Goal: Information Seeking & Learning: Find specific fact

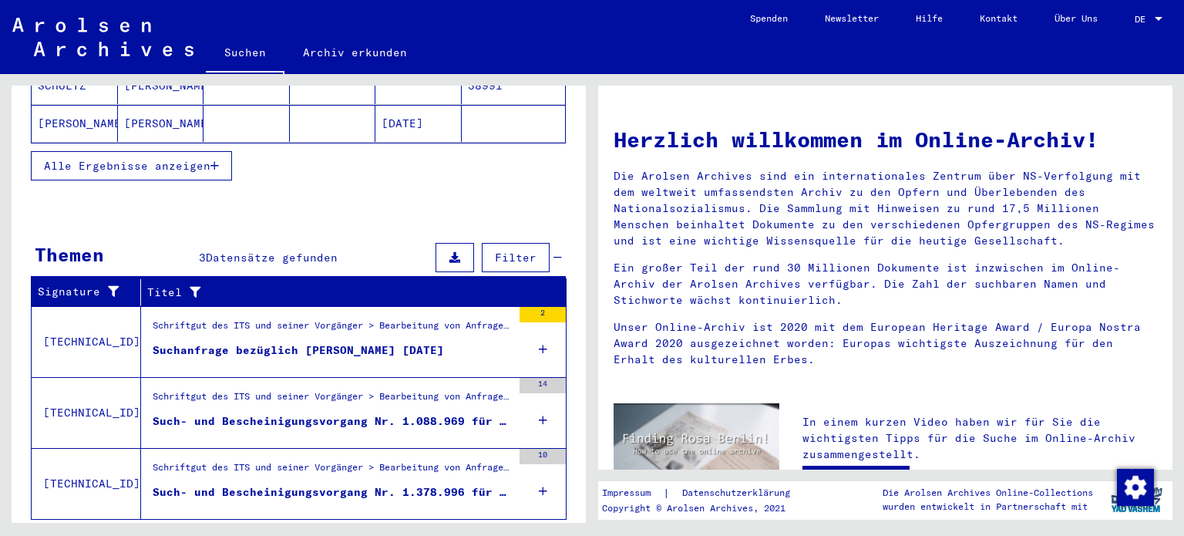
scroll to position [396, 0]
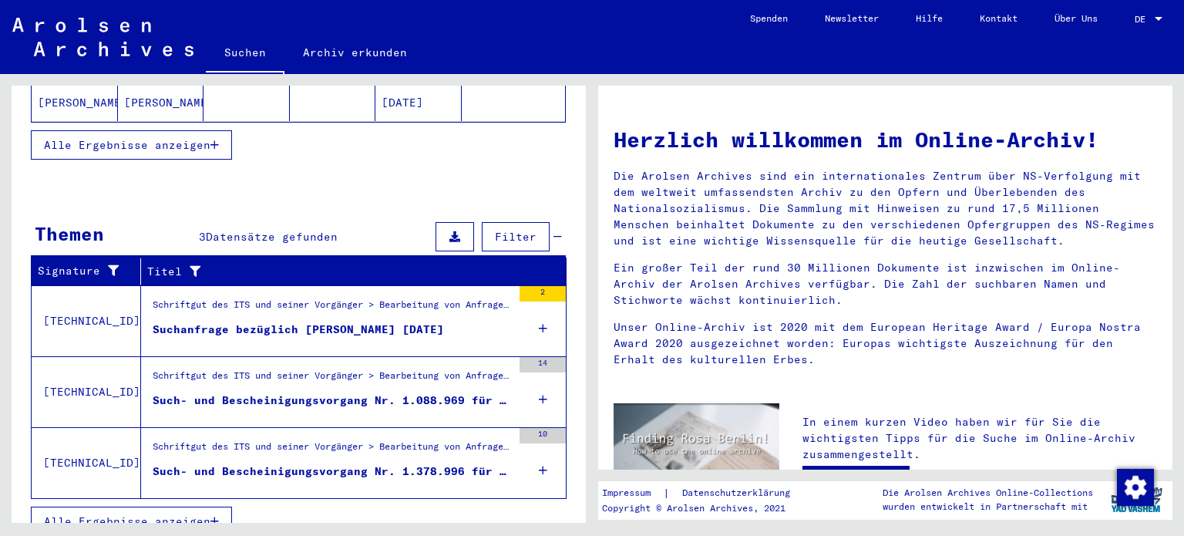
click at [296, 322] on div "Suchanfrage bezüglich SZULC MICHAL 22.01.1923" at bounding box center [298, 330] width 291 height 16
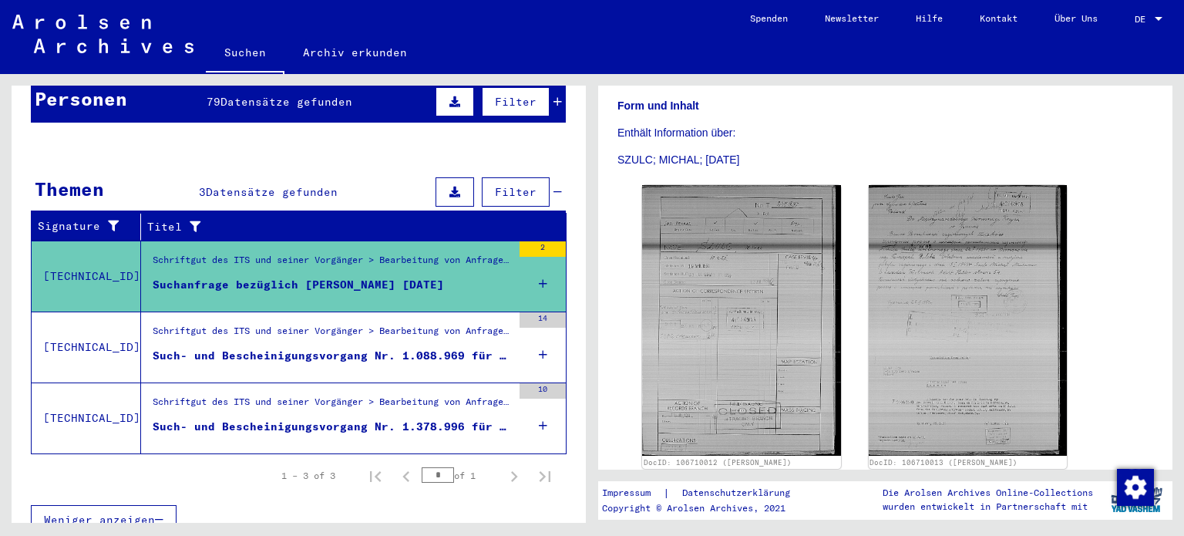
scroll to position [245, 0]
drag, startPoint x: 1154, startPoint y: 291, endPoint x: 1150, endPoint y: 439, distance: 147.3
click at [1150, 439] on yv-its-full-details "6 Schriftgut des ITS und seiner Vorgänger / 6.3 Bearbeitung von Anfragen / 6.3.…" at bounding box center [885, 188] width 574 height 656
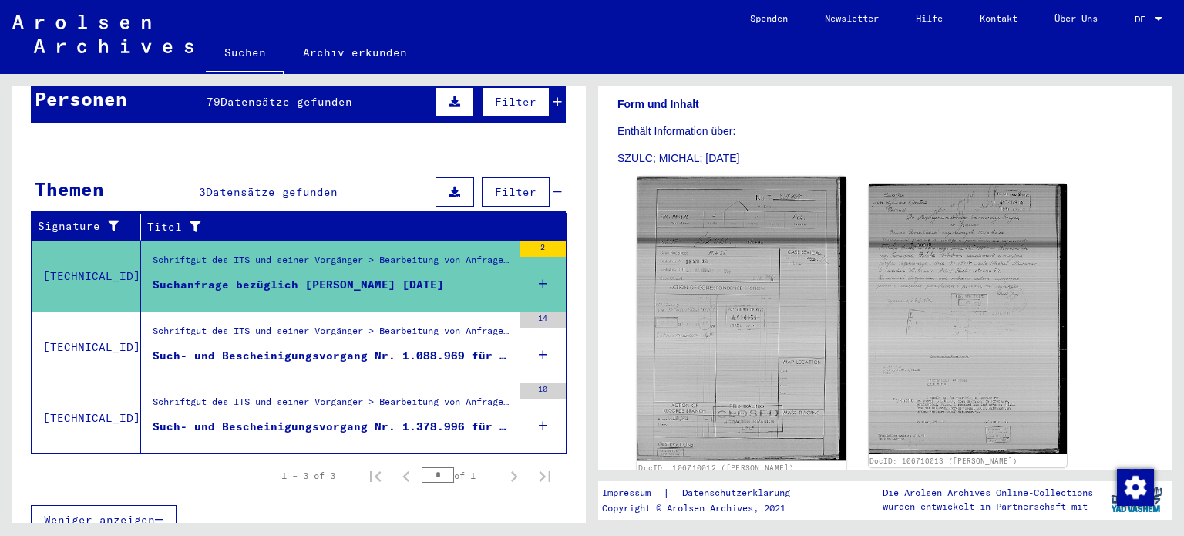
click at [719, 330] on img at bounding box center [742, 319] width 208 height 285
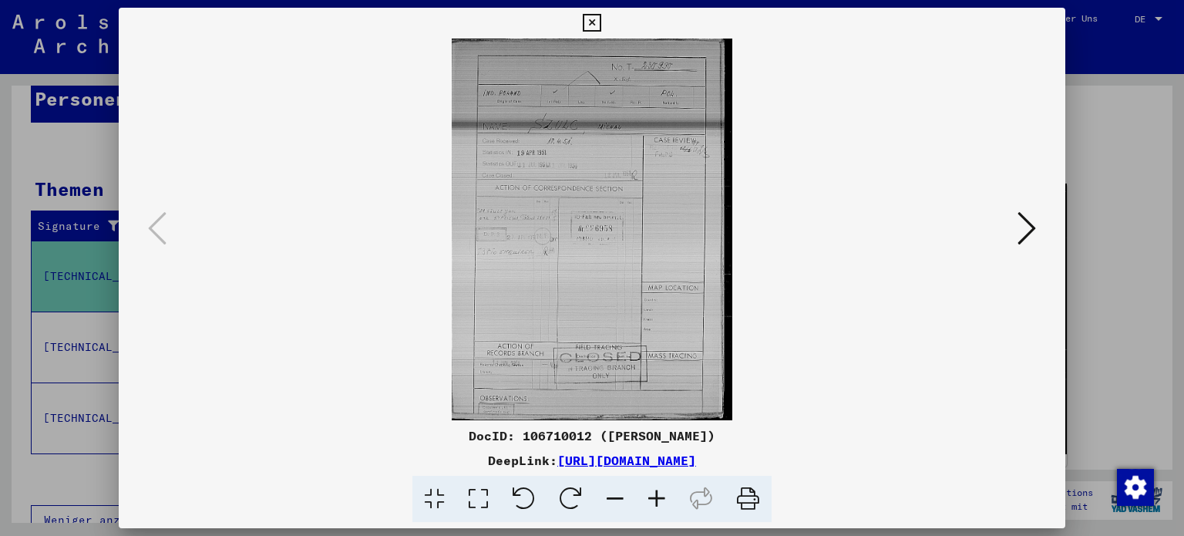
click at [651, 237] on img at bounding box center [592, 230] width 843 height 382
click at [655, 501] on icon at bounding box center [657, 499] width 42 height 47
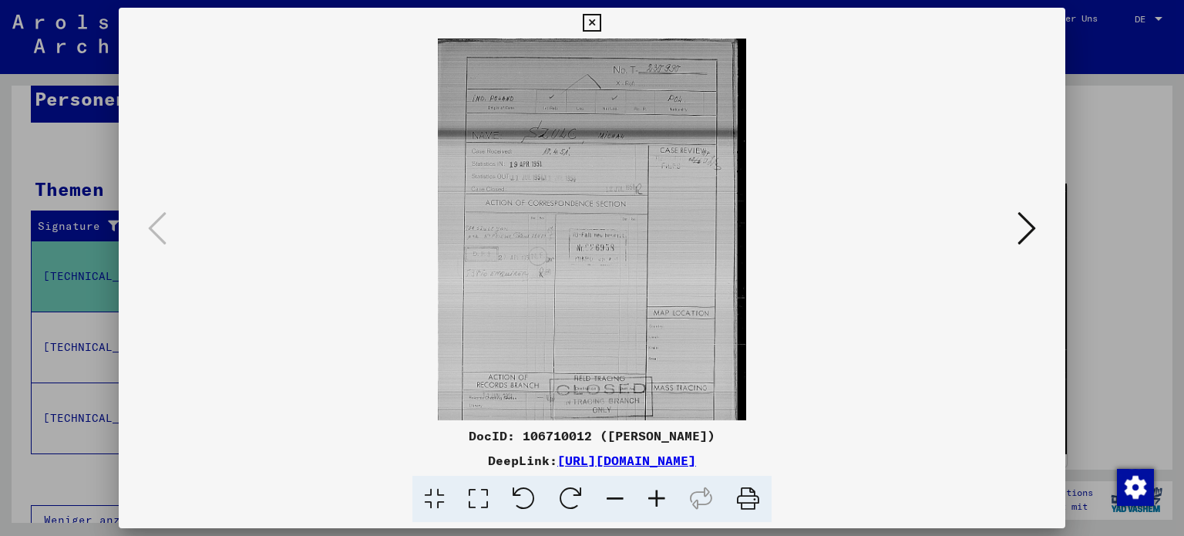
click at [655, 501] on icon at bounding box center [657, 499] width 42 height 47
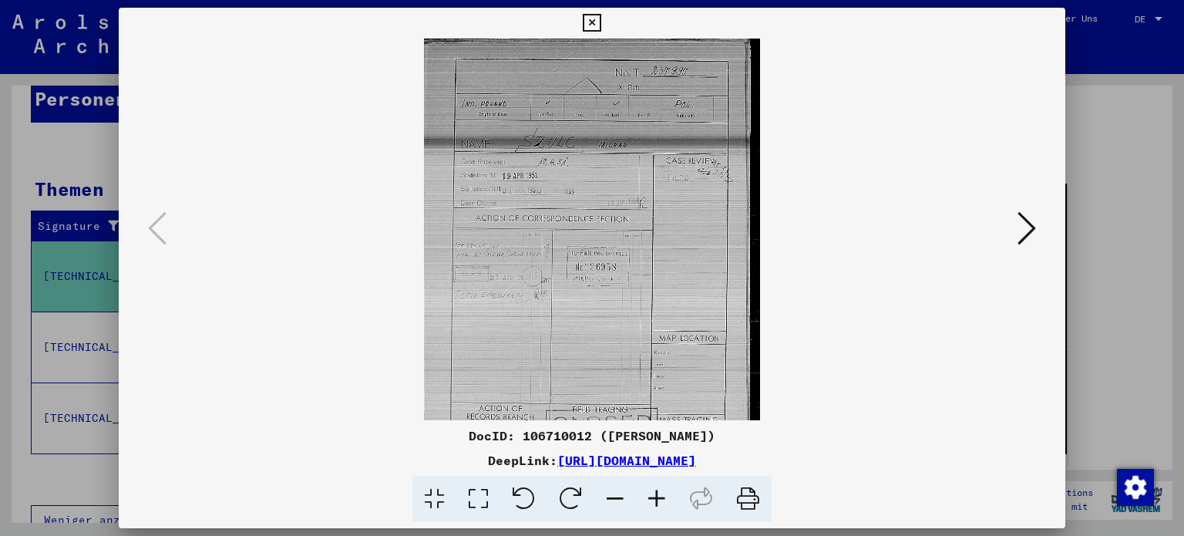
click at [655, 501] on icon at bounding box center [657, 499] width 42 height 47
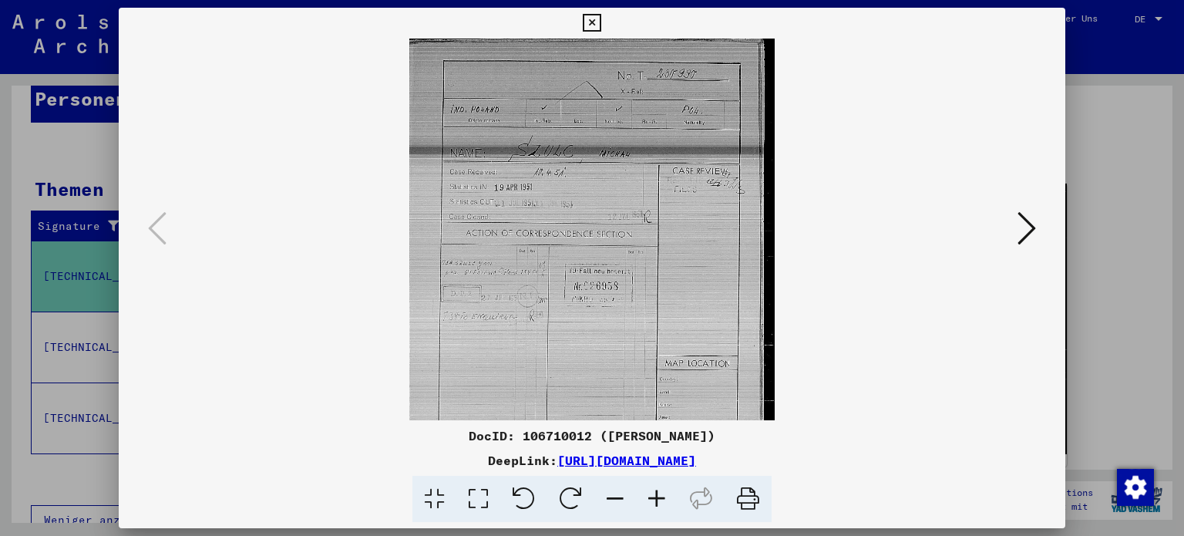
click at [655, 501] on icon at bounding box center [657, 499] width 42 height 47
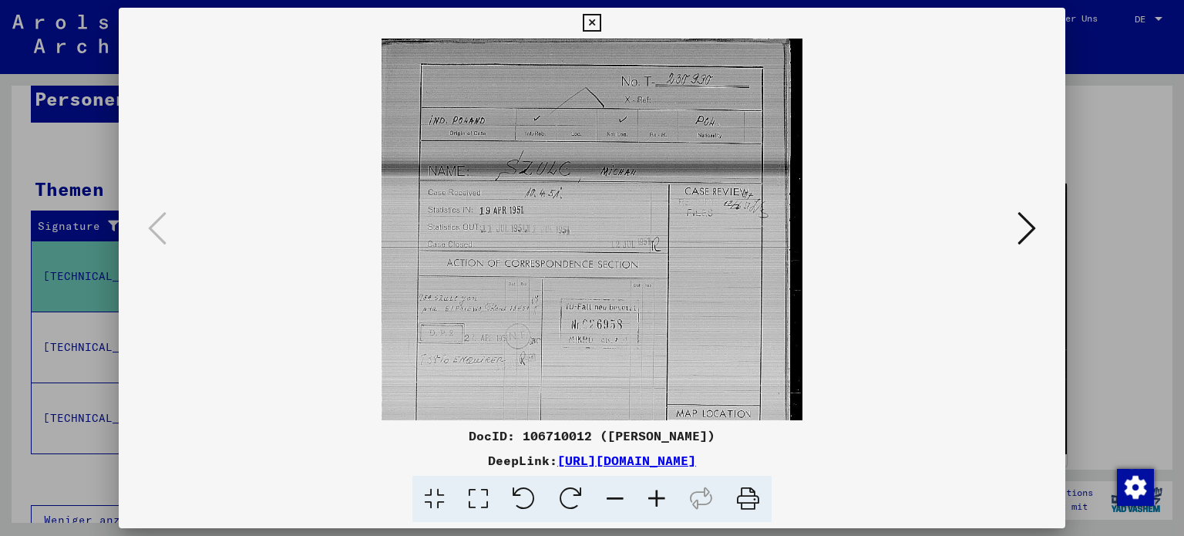
click at [655, 501] on icon at bounding box center [657, 499] width 42 height 47
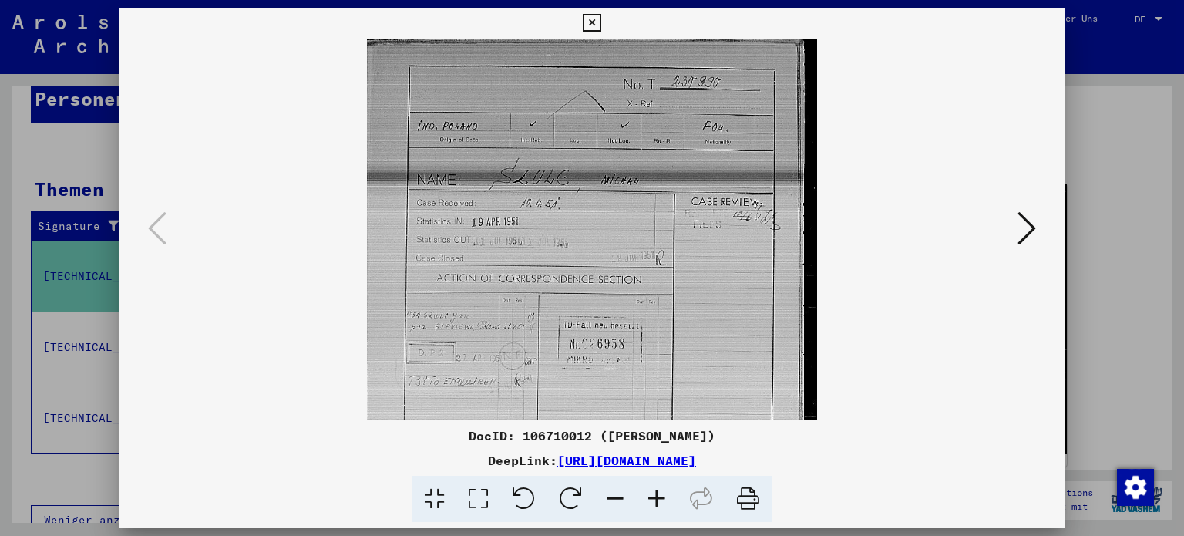
click at [655, 501] on icon at bounding box center [657, 499] width 42 height 47
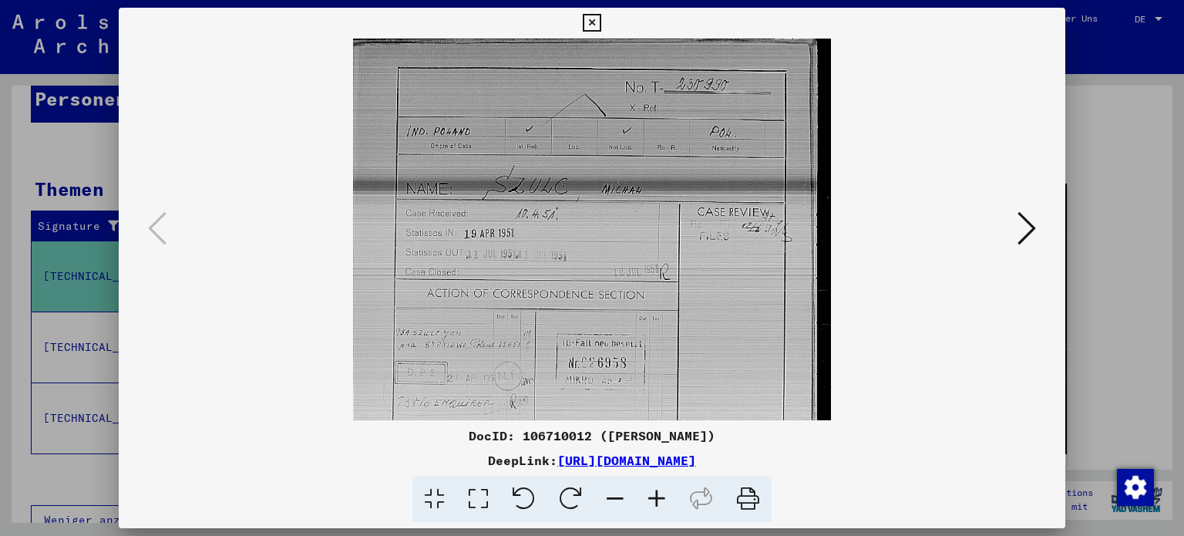
click at [655, 501] on icon at bounding box center [657, 499] width 42 height 47
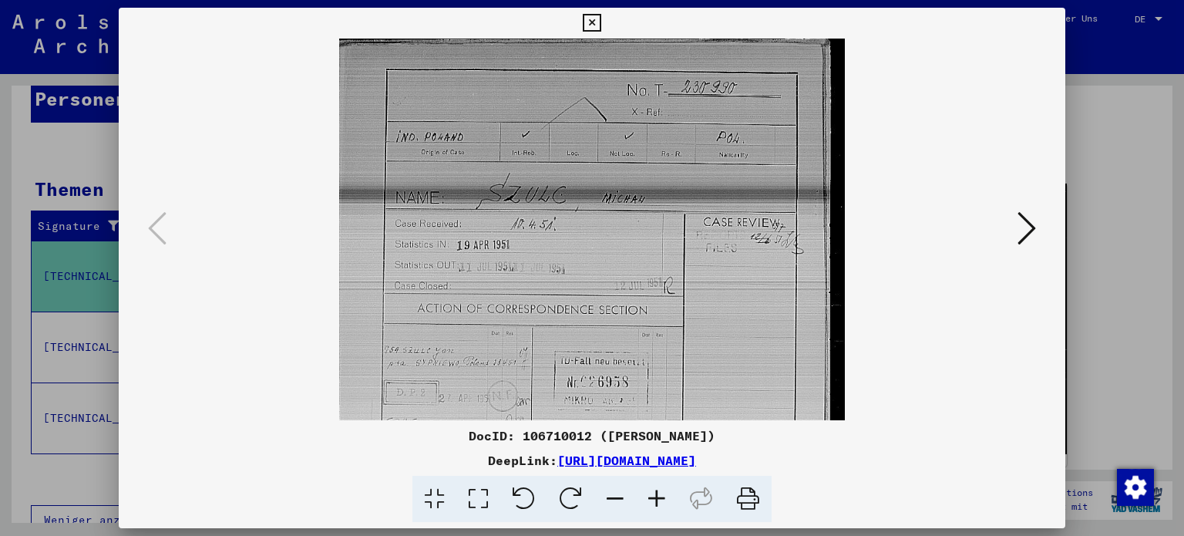
click at [655, 501] on icon at bounding box center [657, 499] width 42 height 47
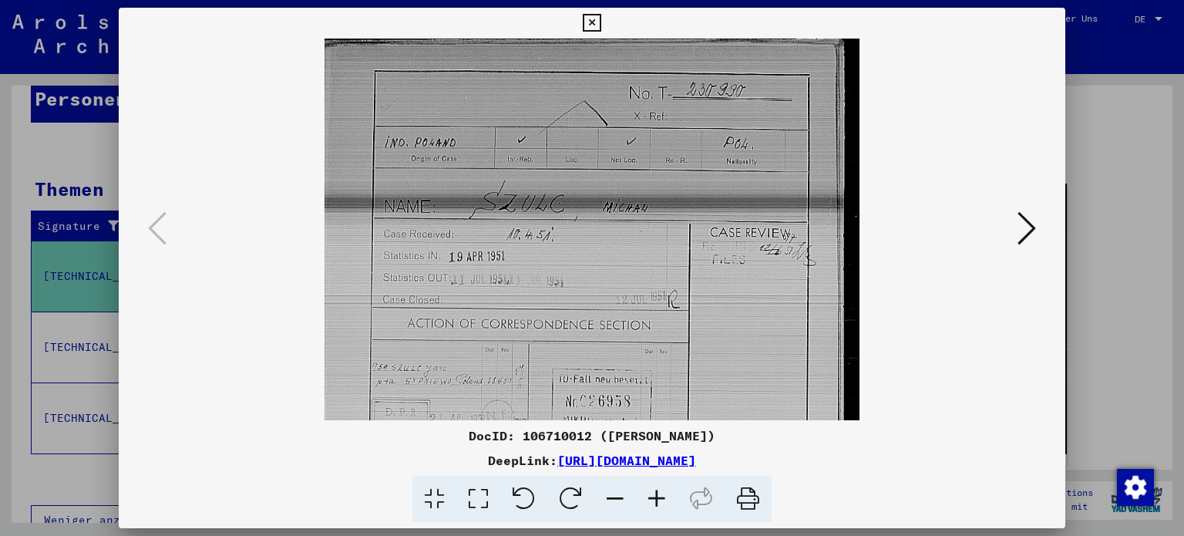
click at [655, 501] on icon at bounding box center [657, 499] width 42 height 47
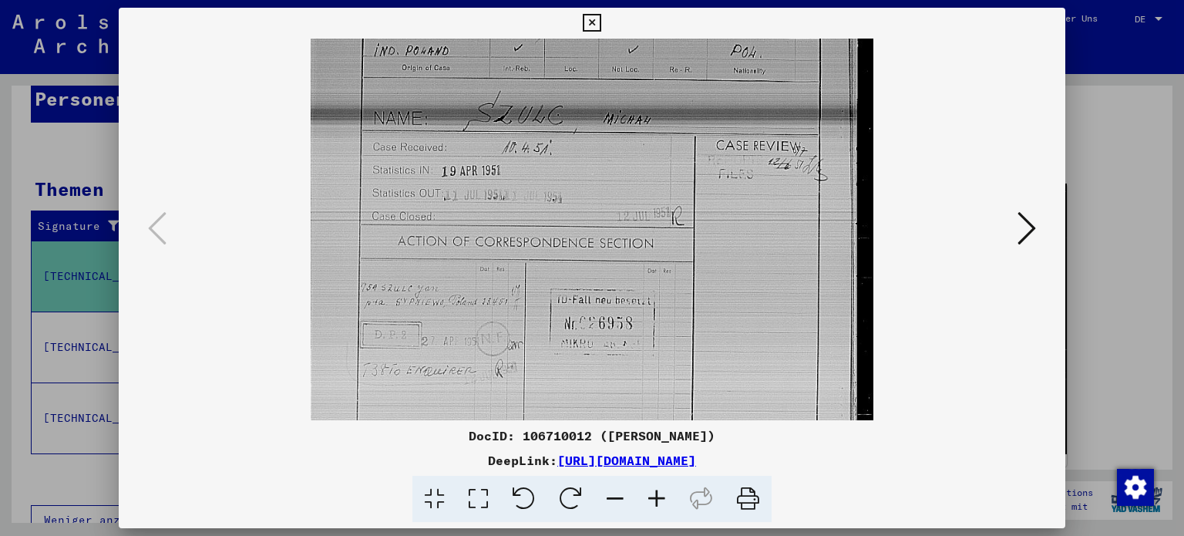
scroll to position [98, 0]
drag, startPoint x: 756, startPoint y: 284, endPoint x: 756, endPoint y: 187, distance: 96.4
click at [756, 187] on img at bounding box center [592, 324] width 563 height 767
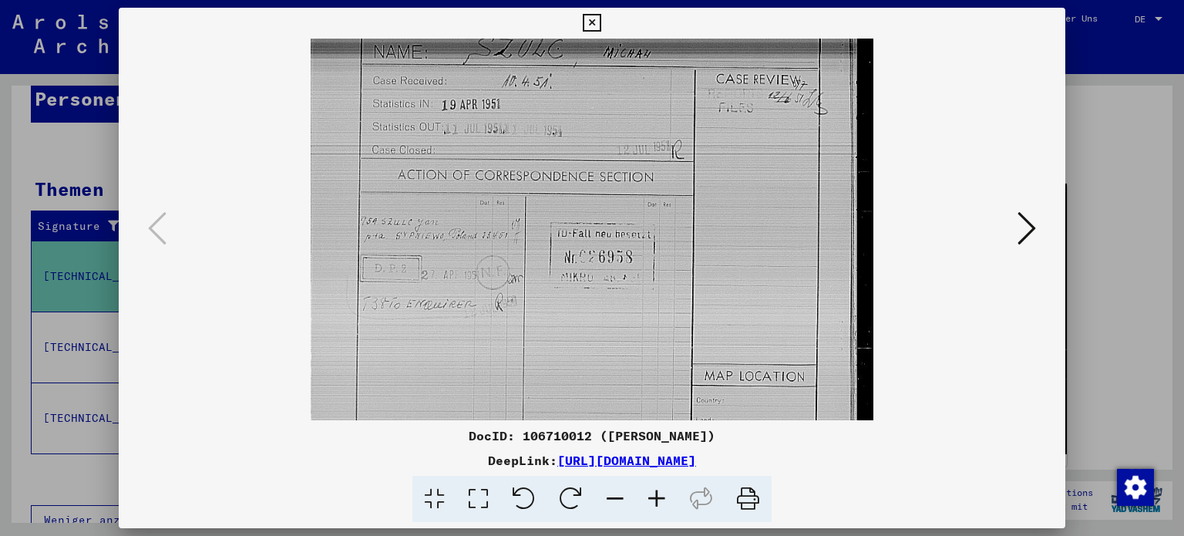
drag, startPoint x: 748, startPoint y: 274, endPoint x: 753, endPoint y: 208, distance: 65.7
click at [753, 208] on img at bounding box center [592, 258] width 563 height 767
click at [658, 498] on icon at bounding box center [657, 499] width 42 height 47
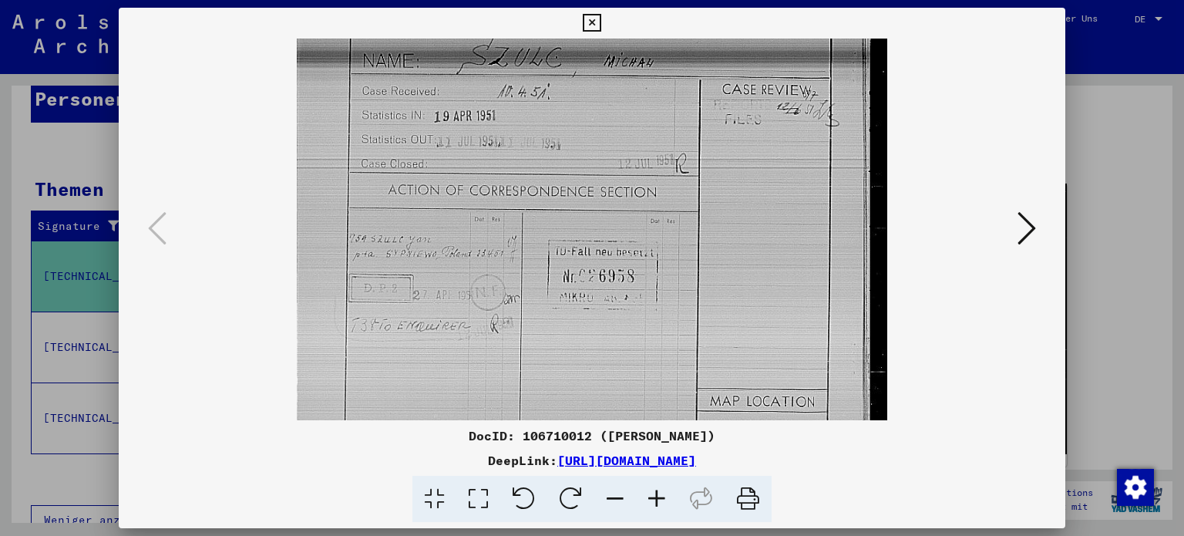
click at [658, 498] on icon at bounding box center [657, 499] width 42 height 47
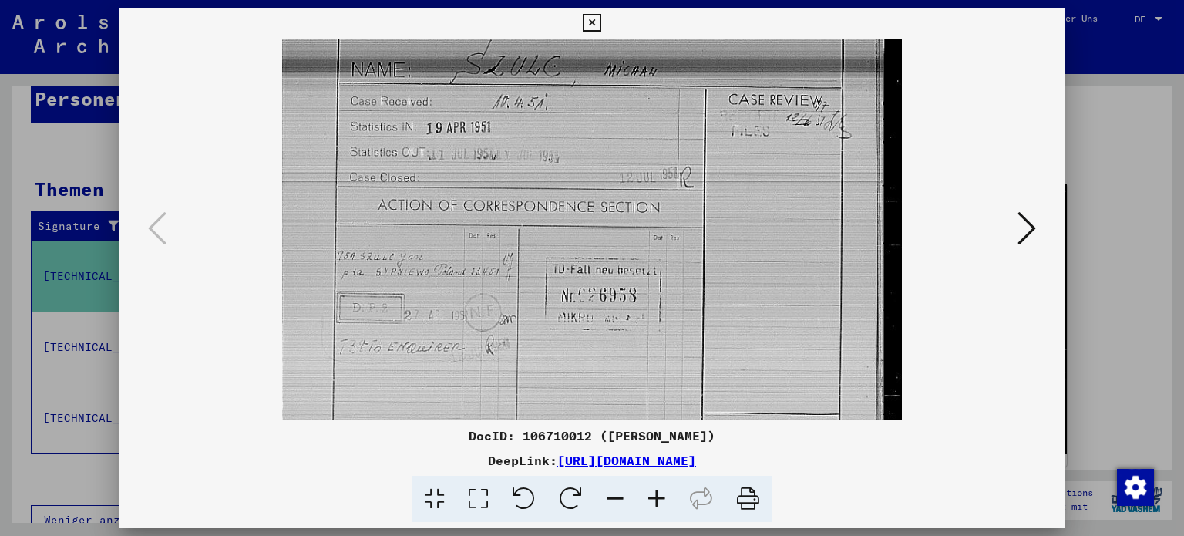
click at [658, 498] on icon at bounding box center [657, 499] width 42 height 47
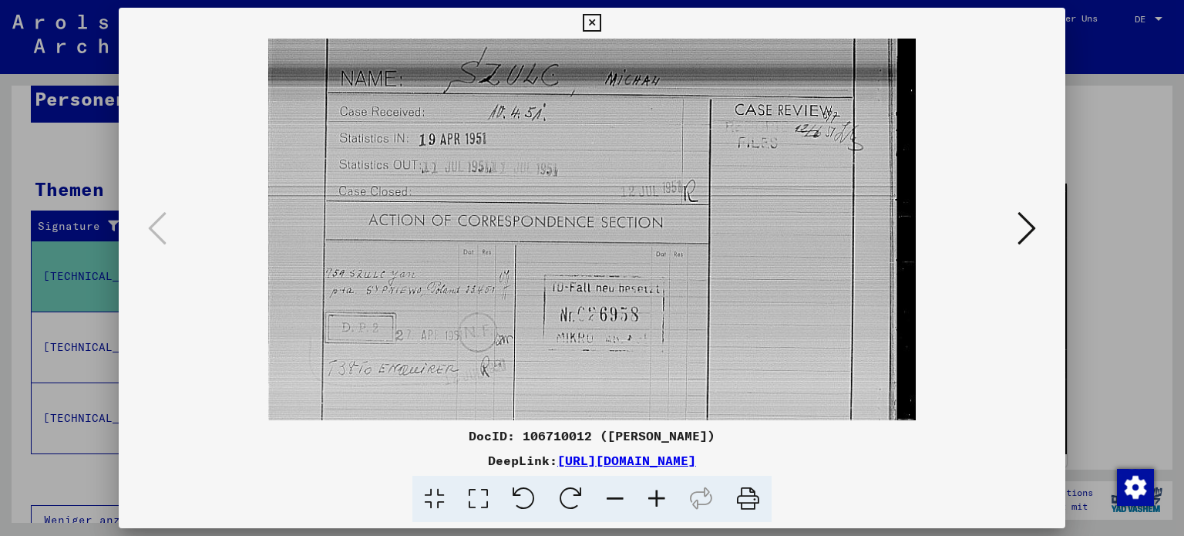
click at [658, 498] on icon at bounding box center [657, 499] width 42 height 47
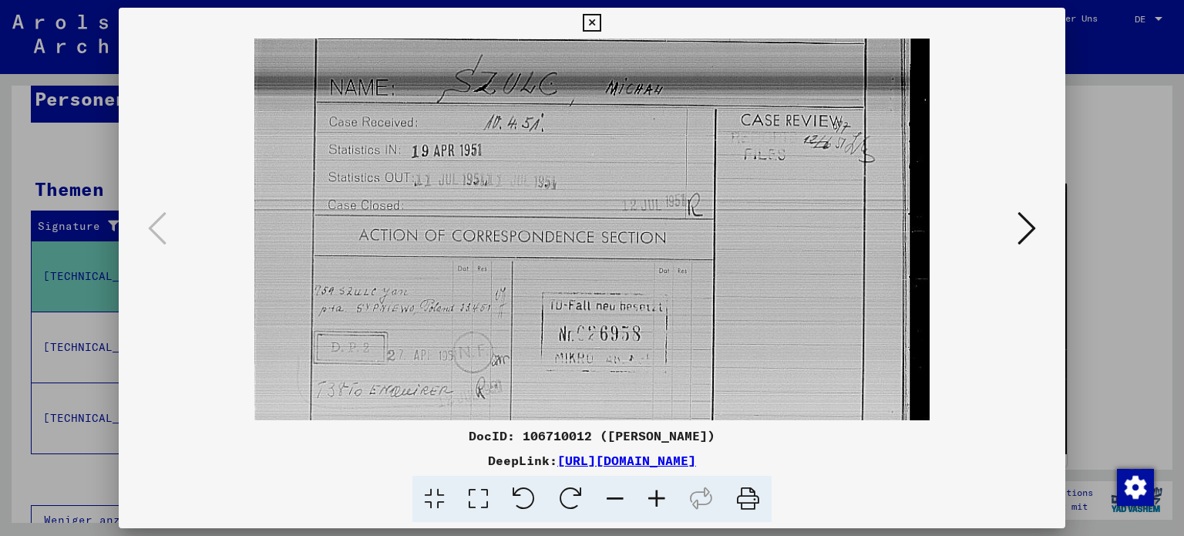
click at [658, 498] on icon at bounding box center [657, 499] width 42 height 47
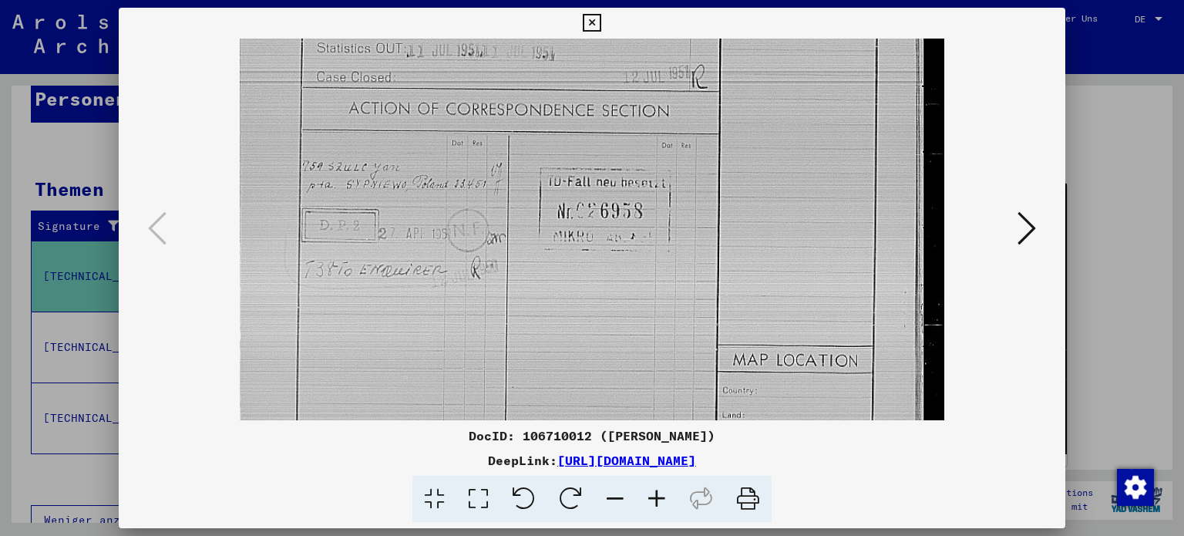
scroll to position [308, 0]
drag, startPoint x: 614, startPoint y: 372, endPoint x: 621, endPoint y: 233, distance: 139.8
click at [621, 233] on img at bounding box center [592, 211] width 704 height 960
click at [655, 499] on icon at bounding box center [657, 499] width 42 height 47
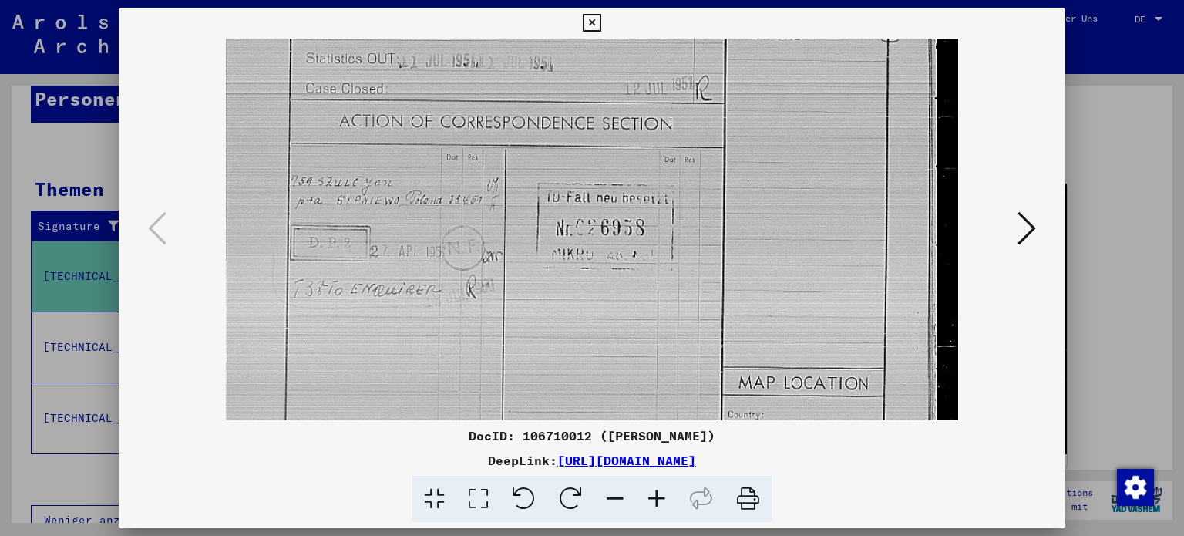
click at [655, 499] on icon at bounding box center [657, 499] width 42 height 47
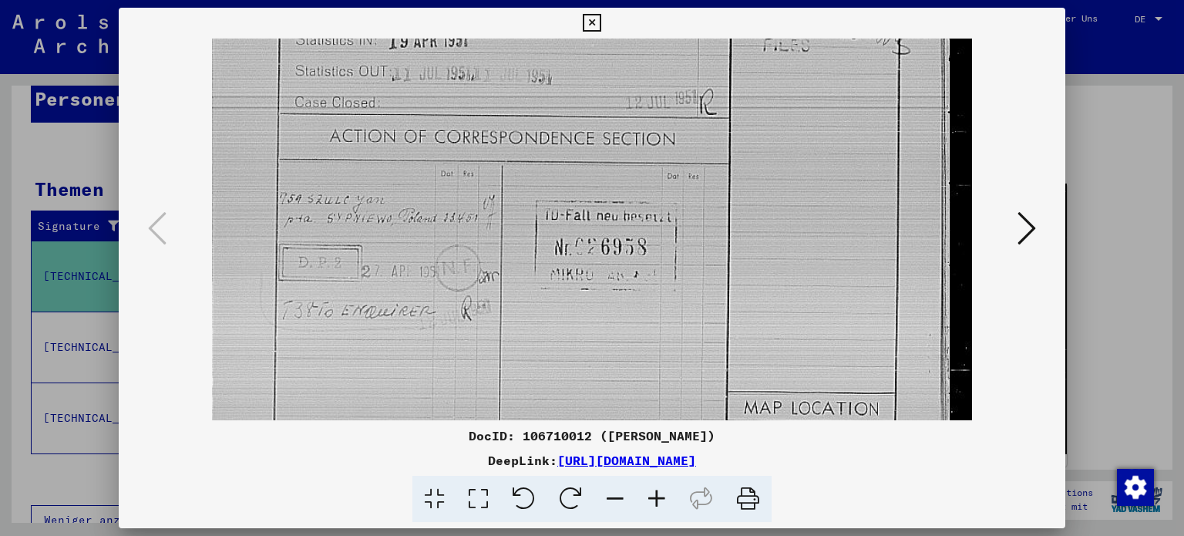
click at [655, 499] on icon at bounding box center [657, 499] width 42 height 47
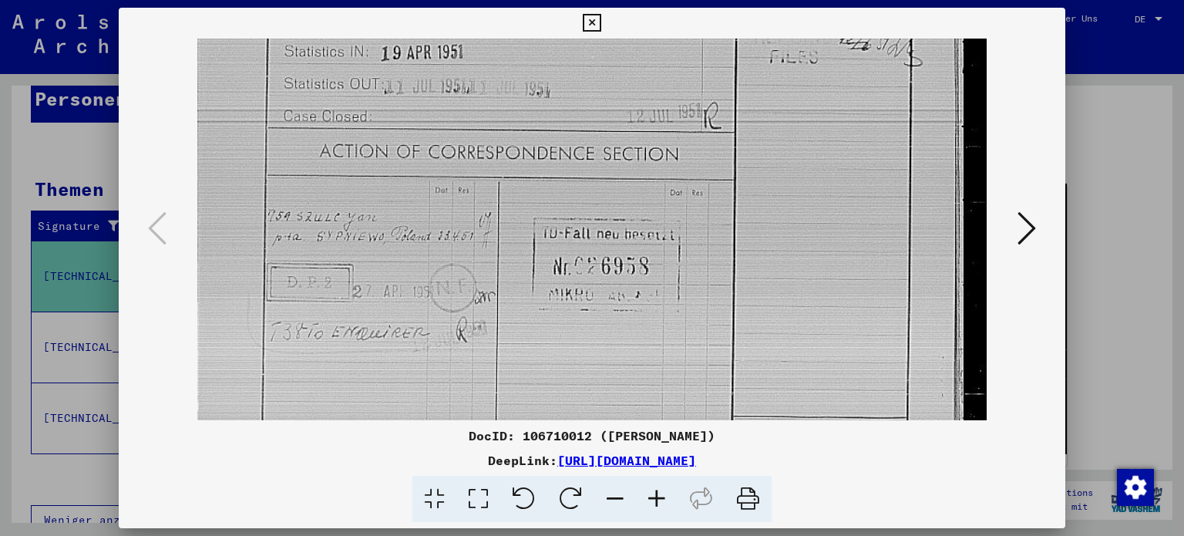
click at [655, 499] on icon at bounding box center [657, 499] width 42 height 47
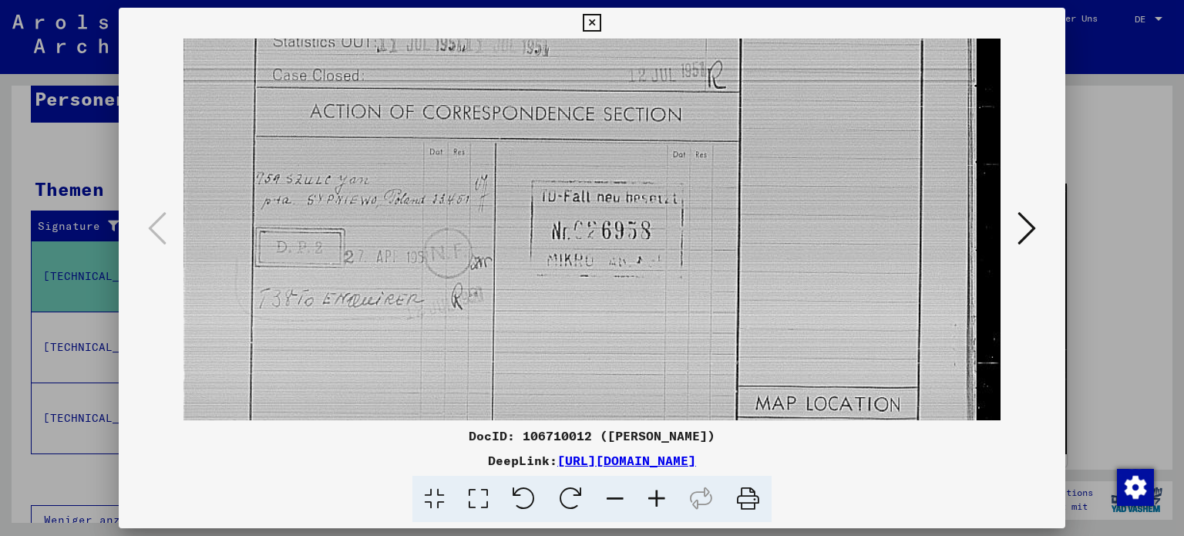
scroll to position [382, 0]
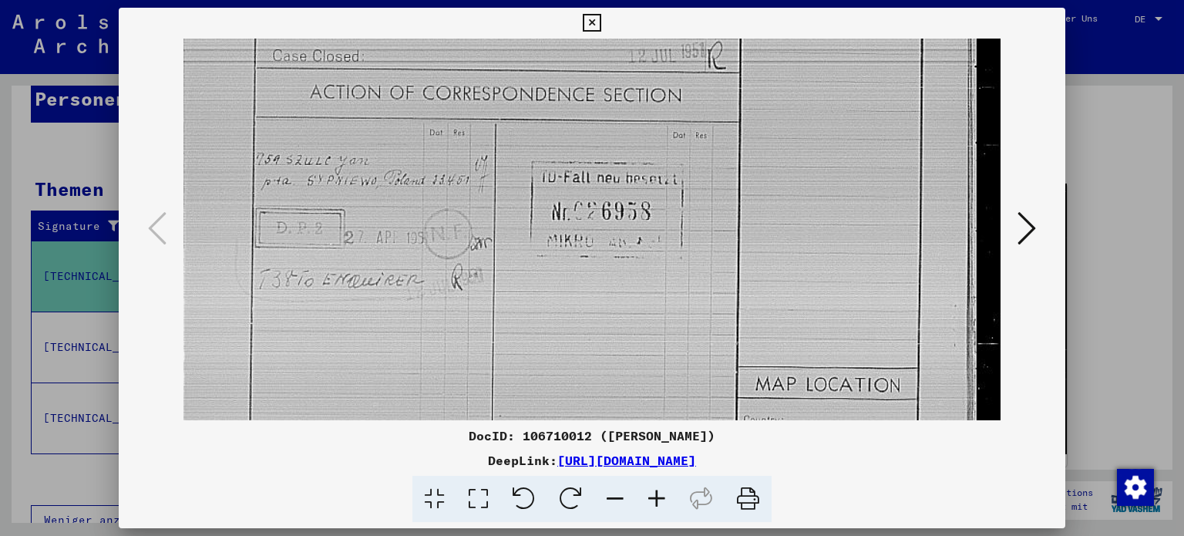
drag, startPoint x: 601, startPoint y: 327, endPoint x: 593, endPoint y: 253, distance: 74.5
click at [593, 253] on img at bounding box center [592, 214] width 817 height 1114
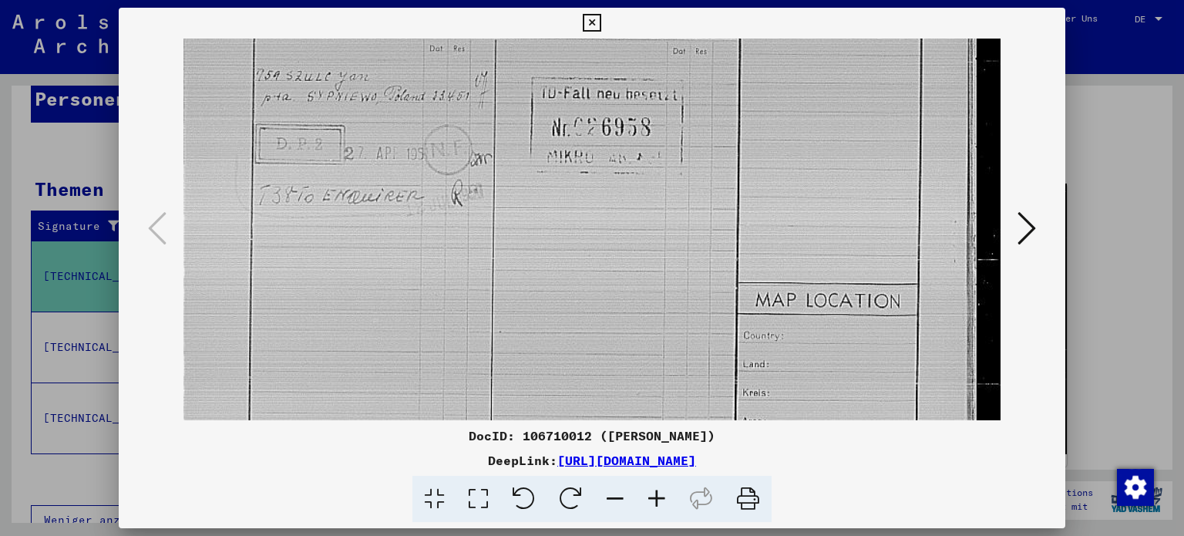
drag, startPoint x: 592, startPoint y: 333, endPoint x: 618, endPoint y: 250, distance: 87.1
click at [618, 250] on img at bounding box center [592, 130] width 817 height 1114
click at [593, 25] on icon at bounding box center [592, 23] width 18 height 19
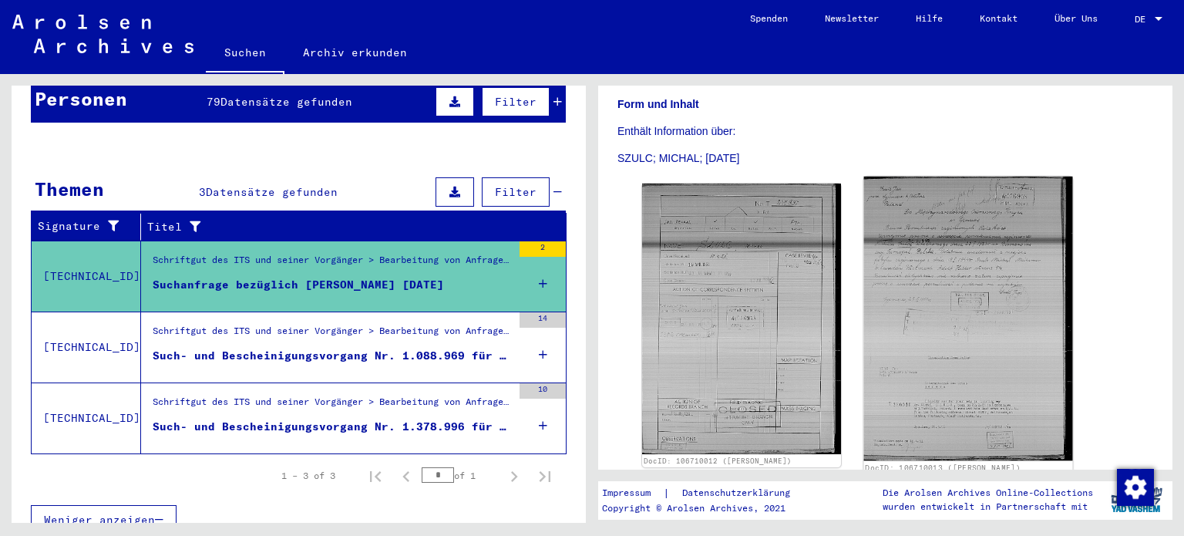
click at [894, 285] on img at bounding box center [968, 319] width 208 height 285
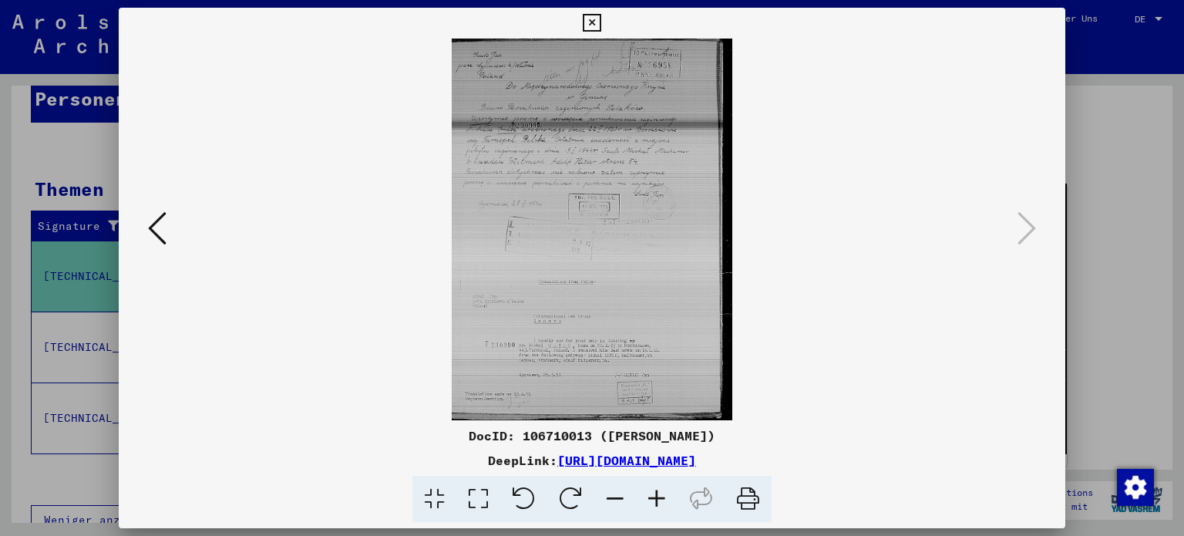
click at [669, 224] on img at bounding box center [592, 230] width 843 height 382
click at [659, 496] on icon at bounding box center [657, 499] width 42 height 47
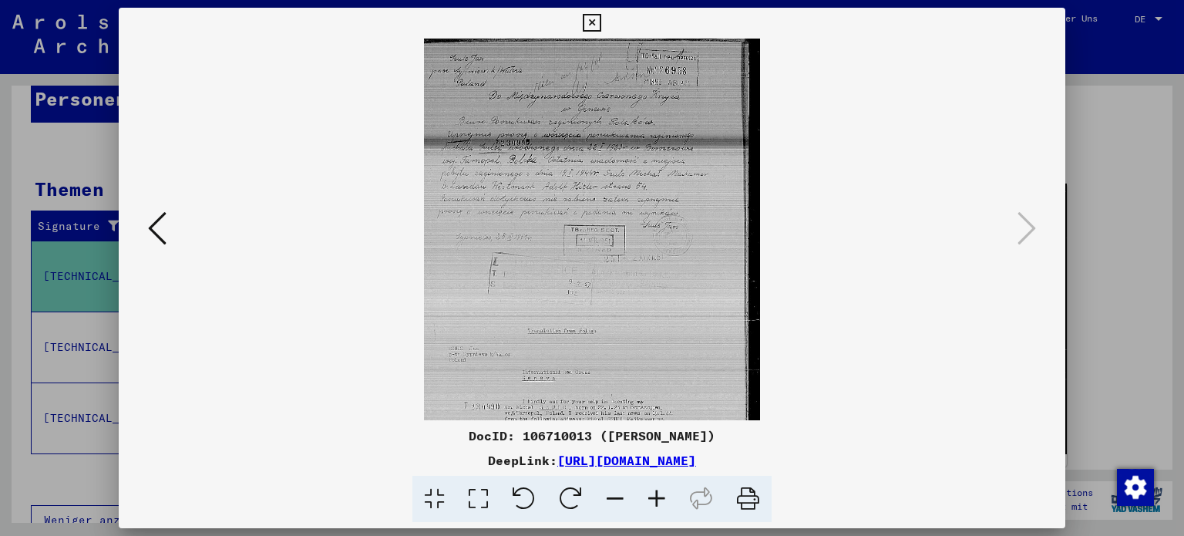
click at [659, 496] on icon at bounding box center [657, 499] width 42 height 47
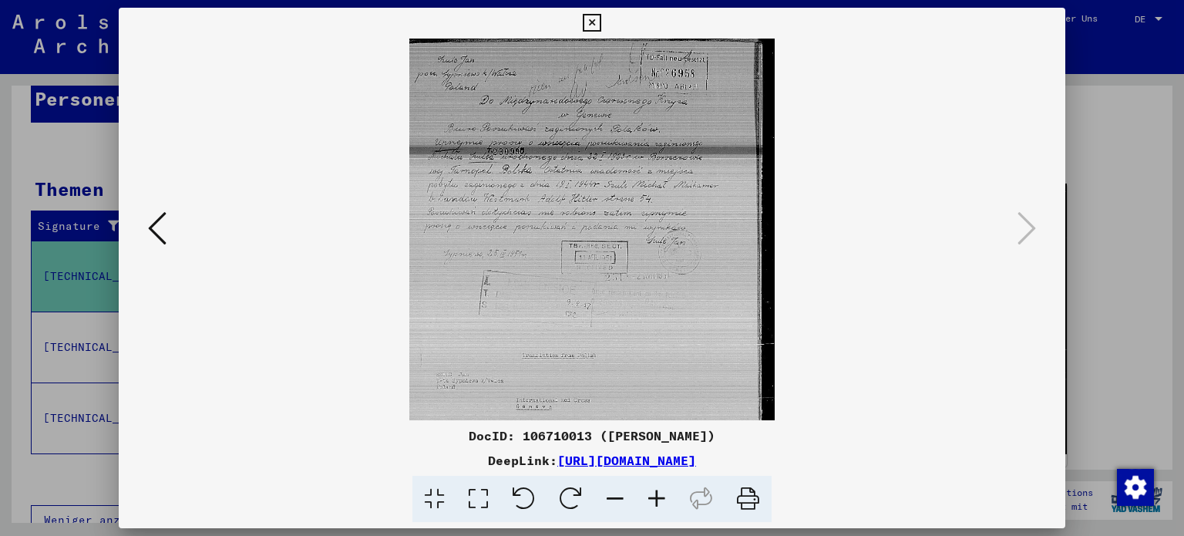
click at [659, 496] on icon at bounding box center [657, 499] width 42 height 47
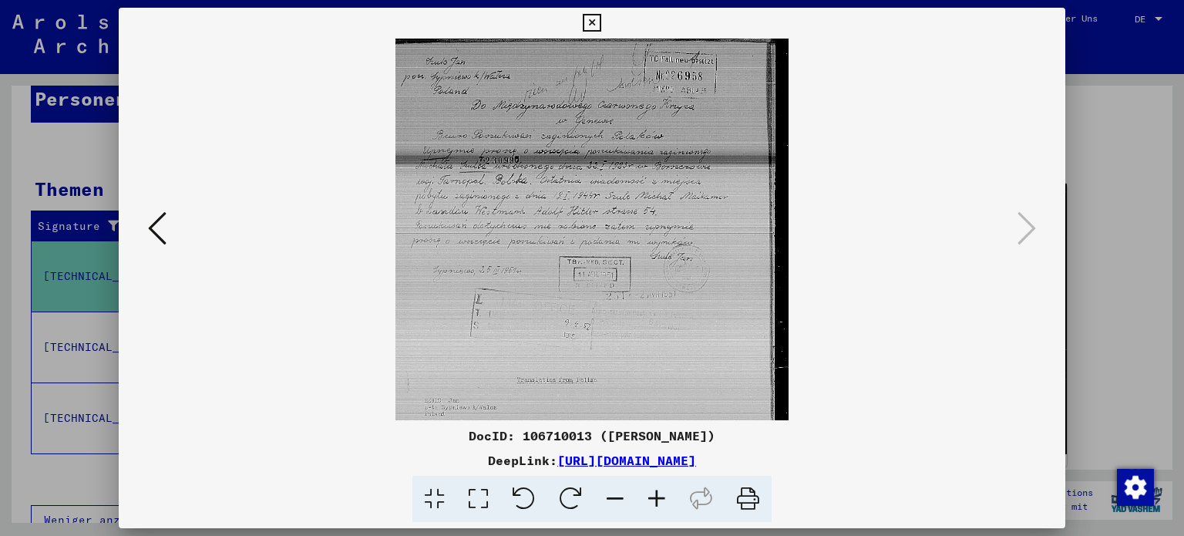
click at [659, 496] on icon at bounding box center [657, 499] width 42 height 47
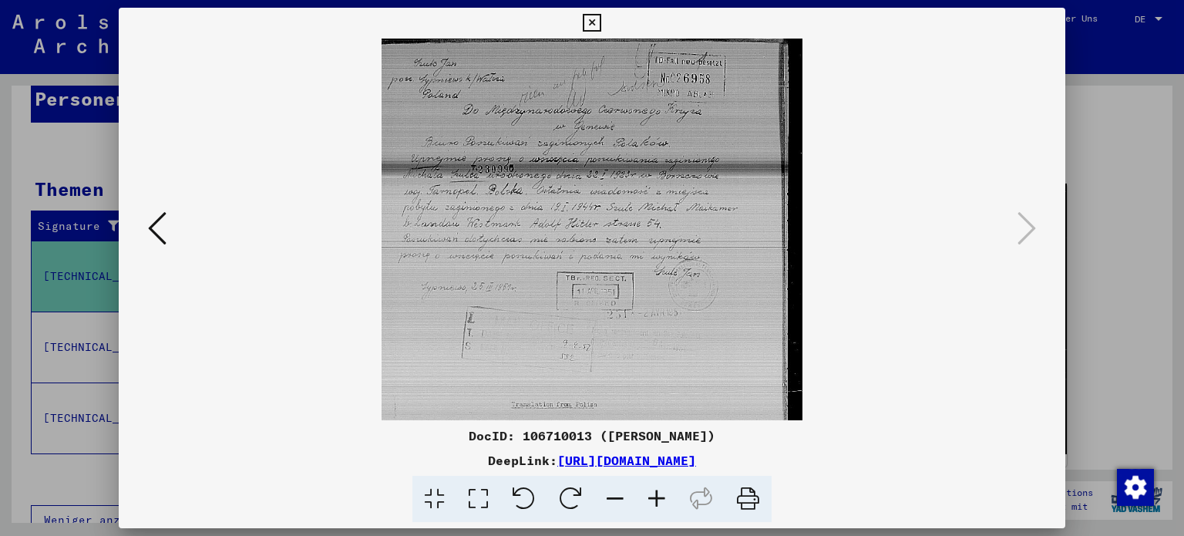
click at [659, 496] on icon at bounding box center [657, 499] width 42 height 47
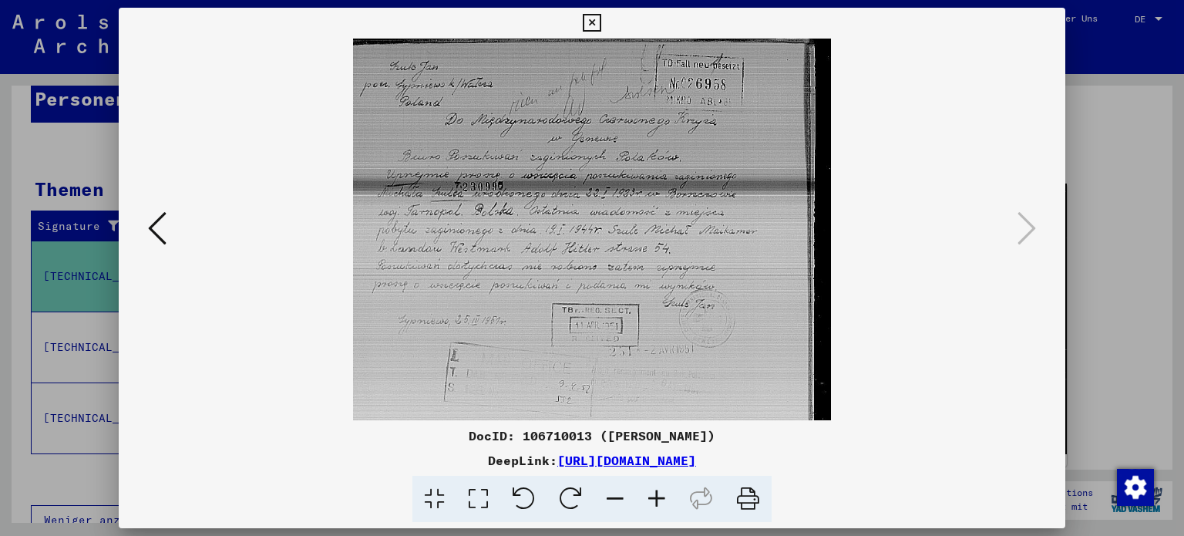
click at [659, 496] on icon at bounding box center [657, 499] width 42 height 47
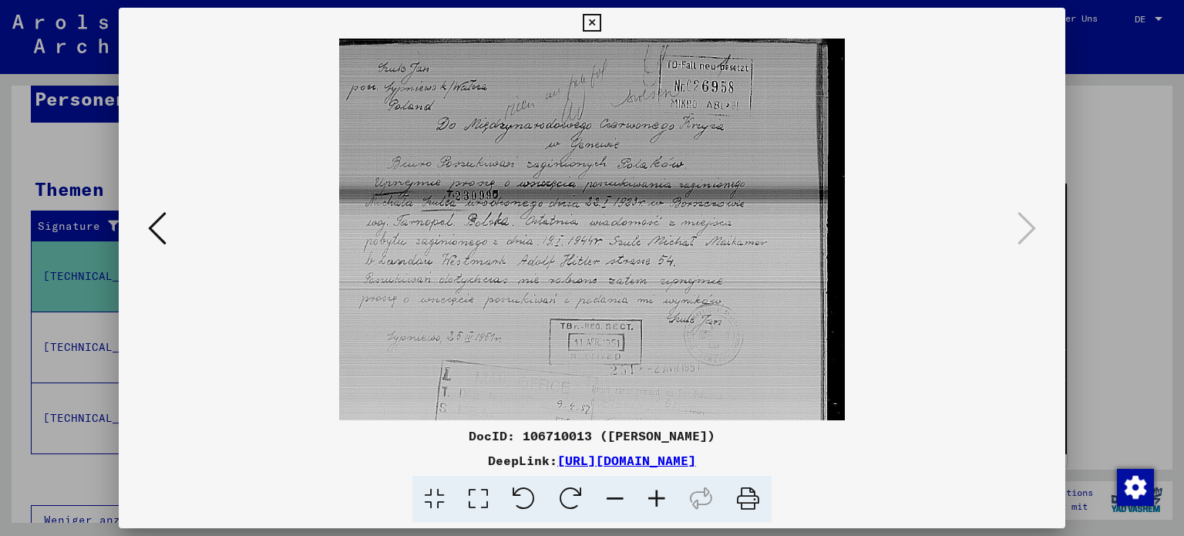
drag, startPoint x: 611, startPoint y: 321, endPoint x: 648, endPoint y: 378, distance: 68.0
click at [648, 378] on img at bounding box center [592, 384] width 507 height 690
drag, startPoint x: 688, startPoint y: 234, endPoint x: 669, endPoint y: 318, distance: 87.0
click at [669, 318] on img at bounding box center [592, 384] width 507 height 690
click at [659, 498] on icon at bounding box center [657, 499] width 42 height 47
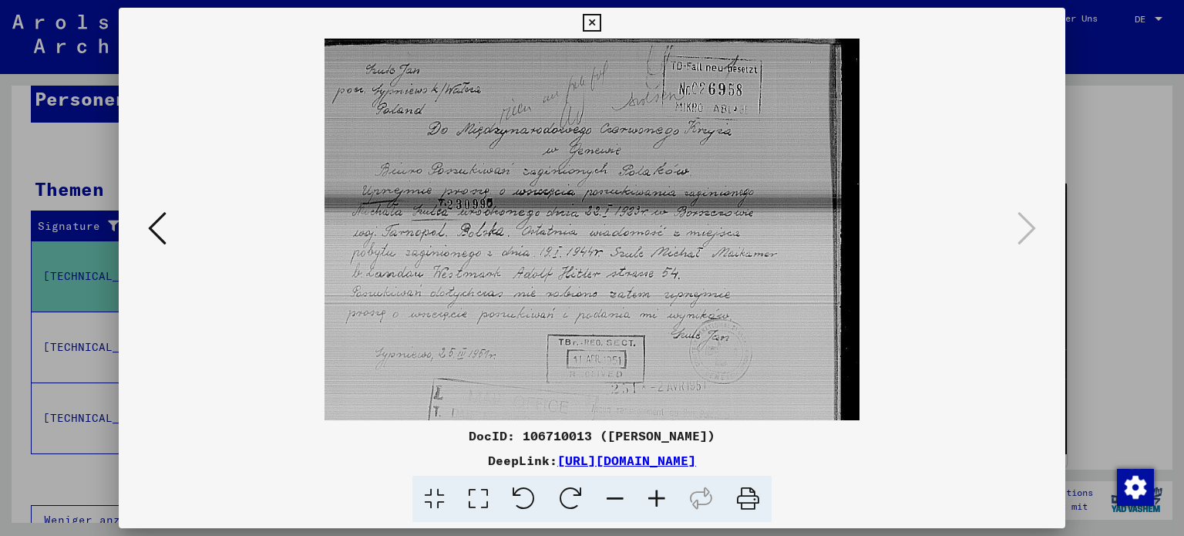
click at [659, 498] on icon at bounding box center [657, 499] width 42 height 47
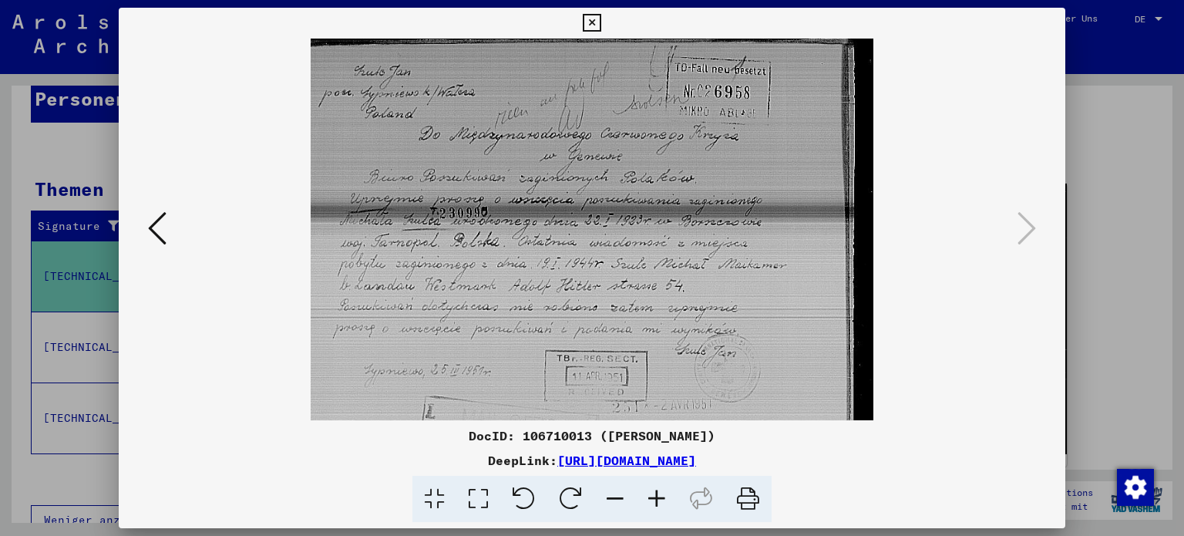
click at [659, 498] on icon at bounding box center [657, 499] width 42 height 47
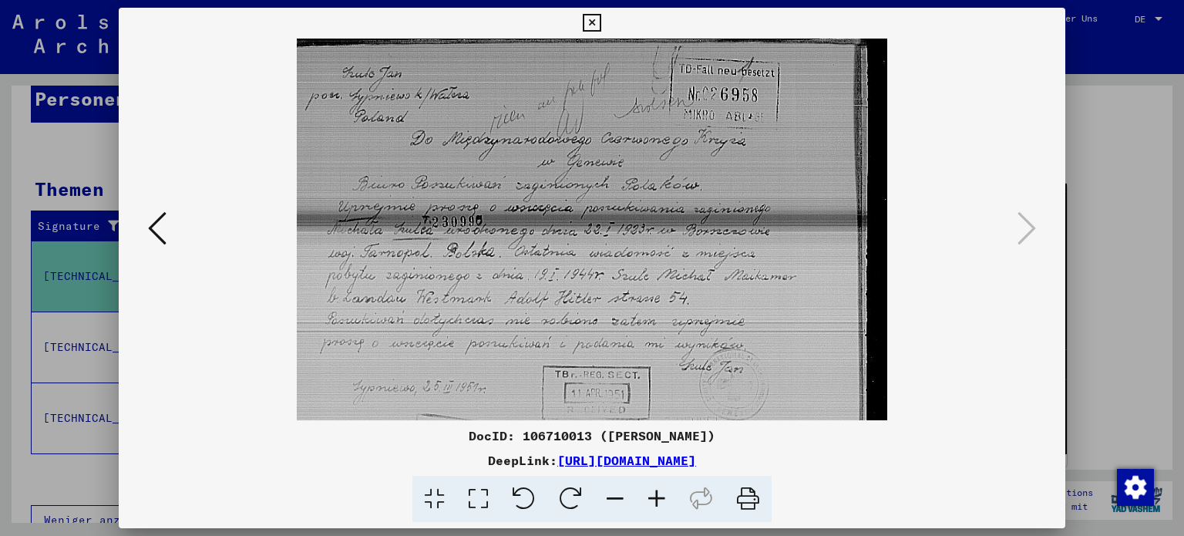
click at [589, 23] on icon at bounding box center [592, 23] width 18 height 19
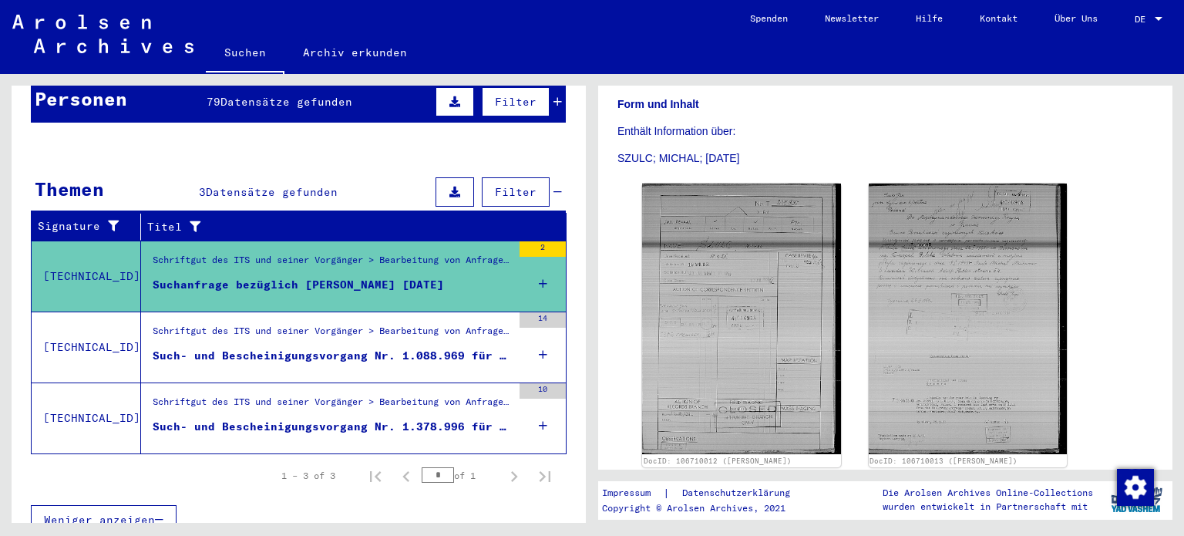
click at [406, 326] on figure "Schriftgut des ITS und seiner Vorgänger > Bearbeitung von Anfragen > Fallbezoge…" at bounding box center [332, 335] width 359 height 23
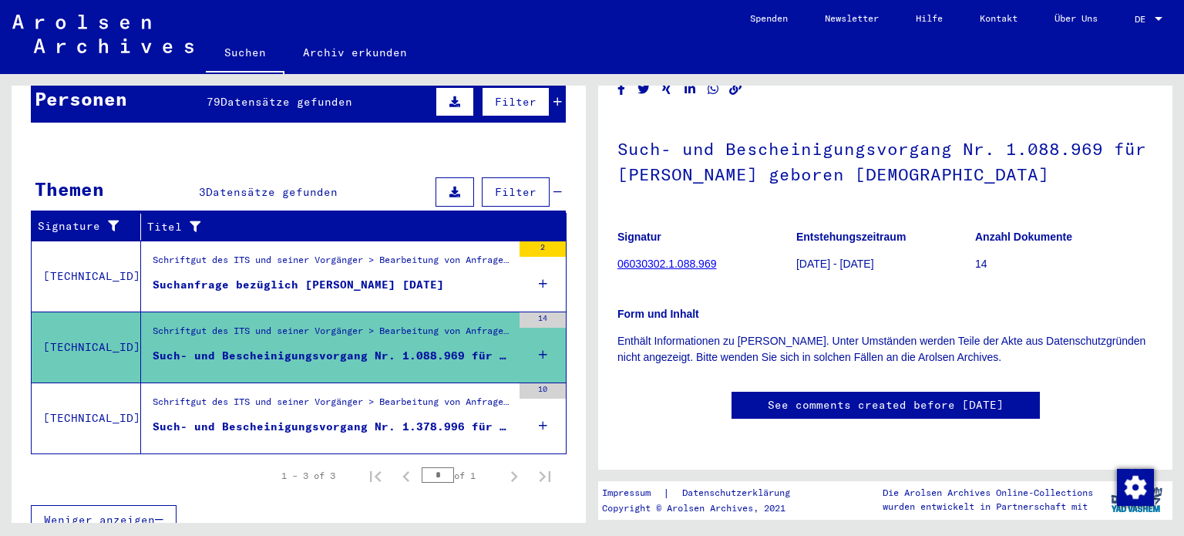
scroll to position [62, 0]
click at [668, 258] on link "06030302.1.088.969" at bounding box center [667, 264] width 99 height 12
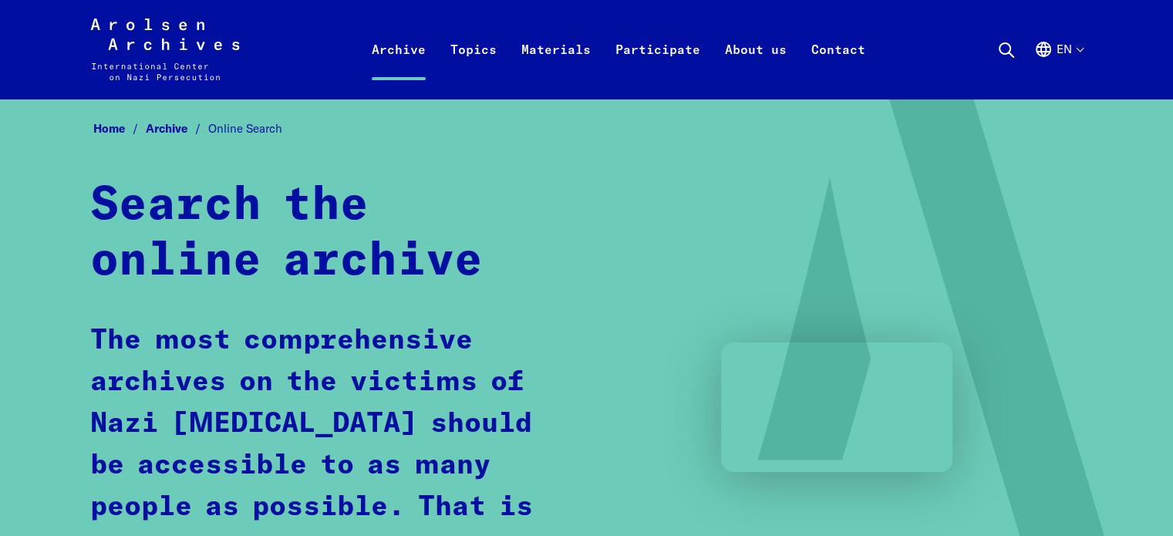
click at [999, 53] on icon at bounding box center [1006, 50] width 19 height 19
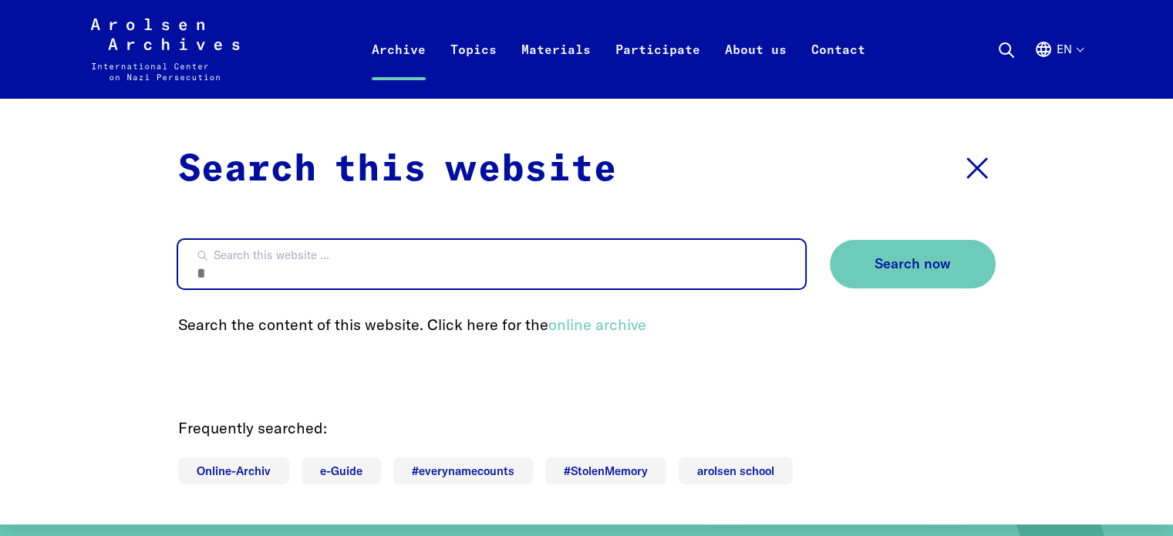
click at [550, 259] on input "Search this website ..." at bounding box center [491, 264] width 627 height 49
type input "******"
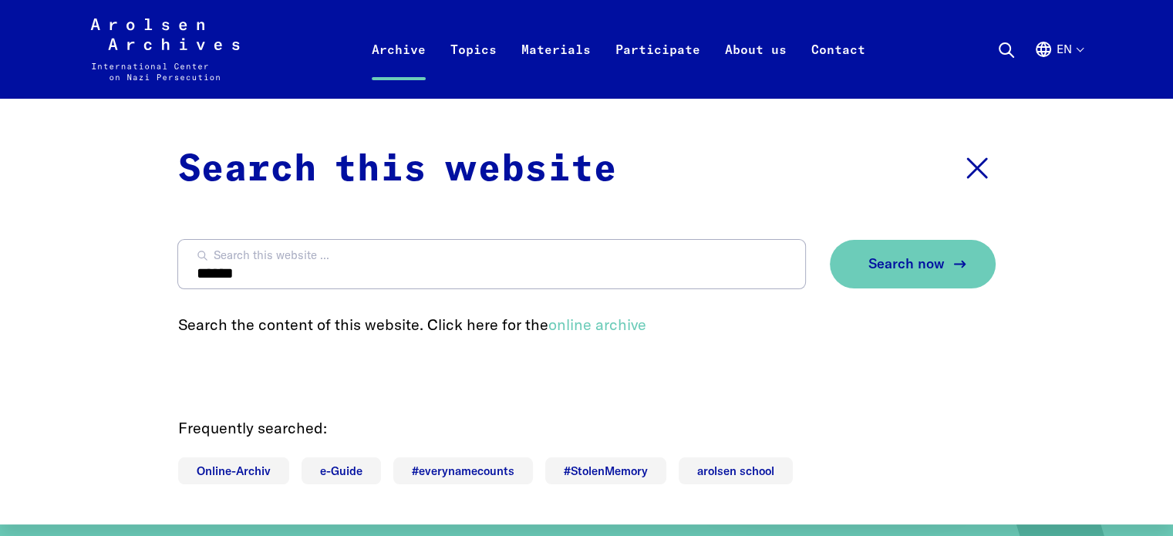
click at [911, 258] on span "Search now" at bounding box center [906, 264] width 76 height 16
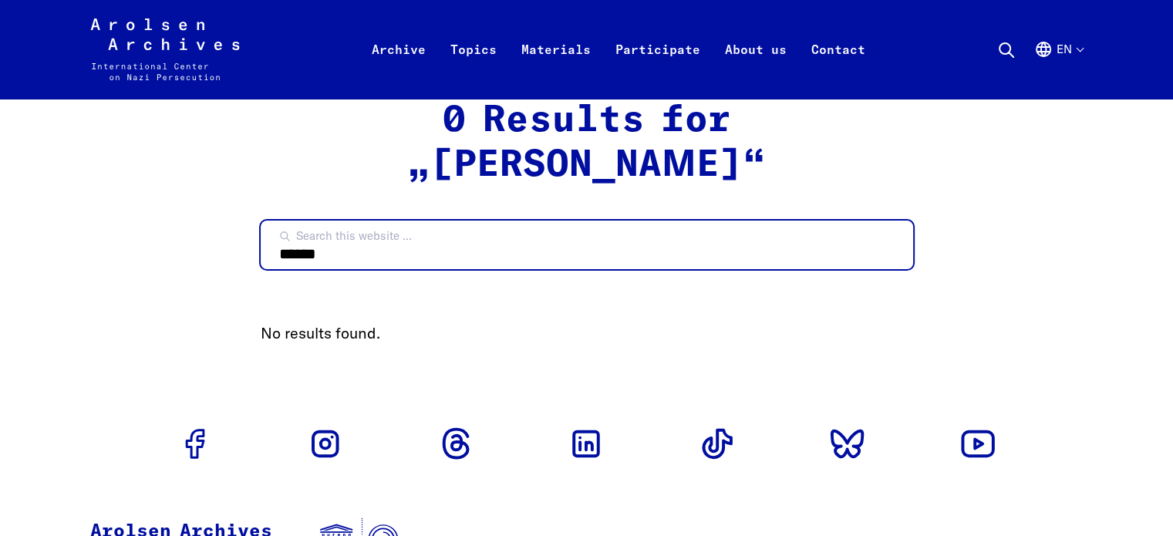
click at [413, 221] on input "******" at bounding box center [587, 245] width 652 height 49
type input "*"
type input "********"
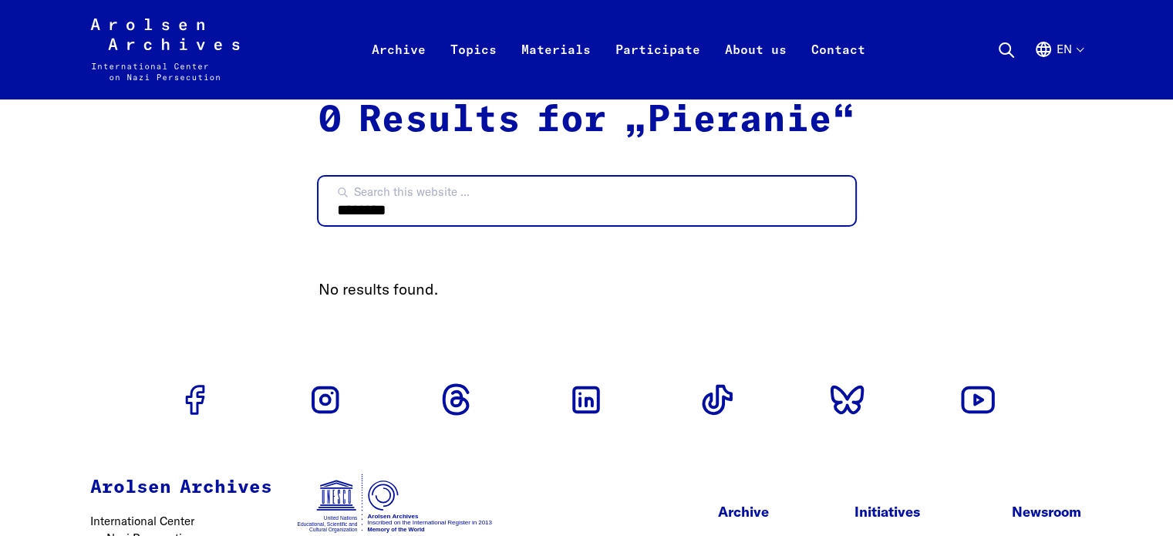
click at [409, 213] on input "********" at bounding box center [586, 201] width 537 height 49
type input "*"
type input "*****"
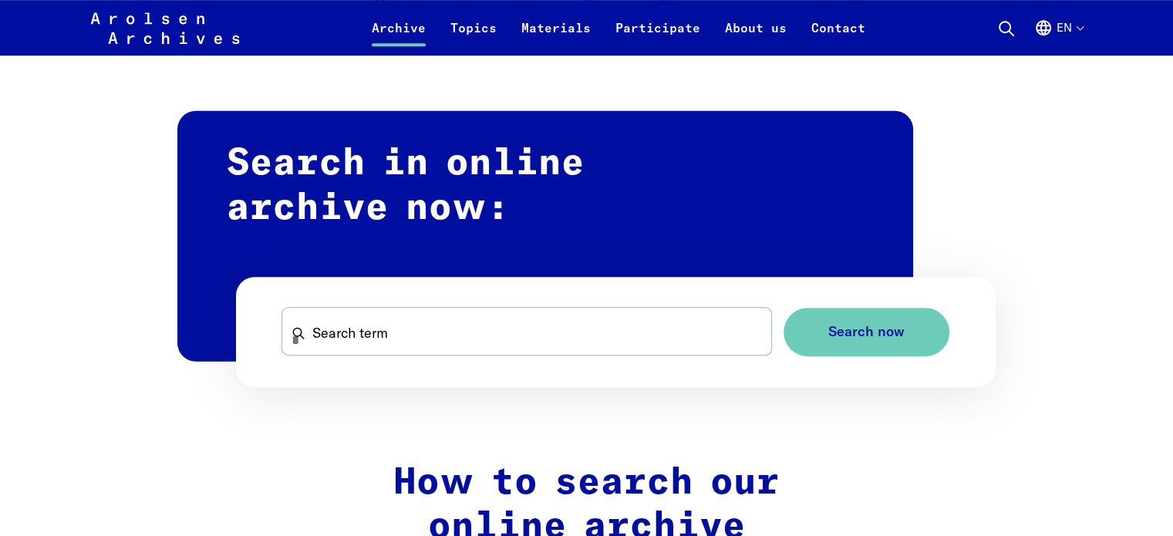
scroll to position [885, 0]
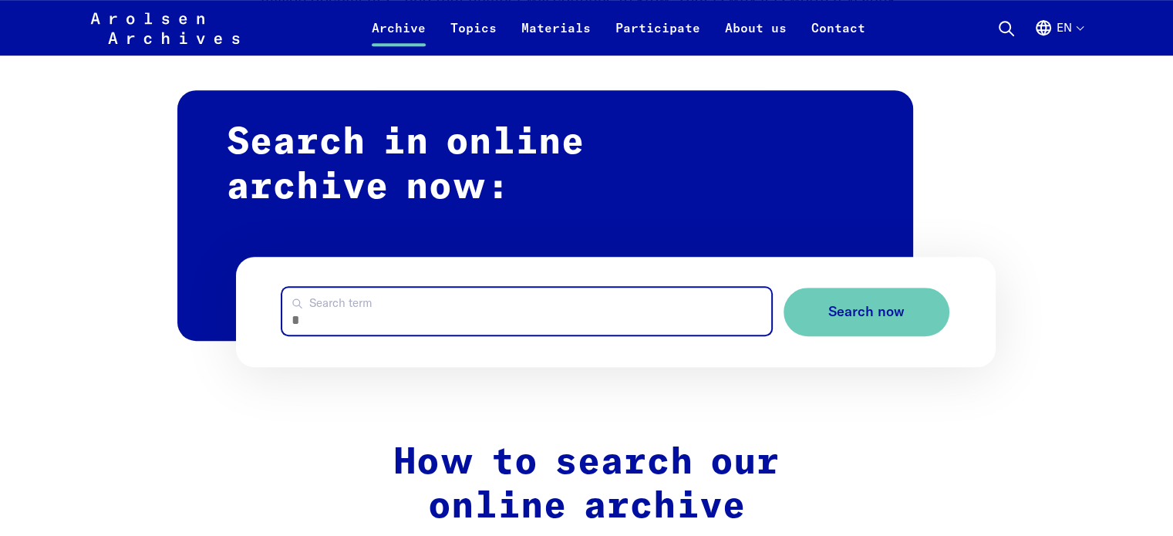
click at [635, 306] on input "Search term" at bounding box center [526, 311] width 488 height 47
type input "******"
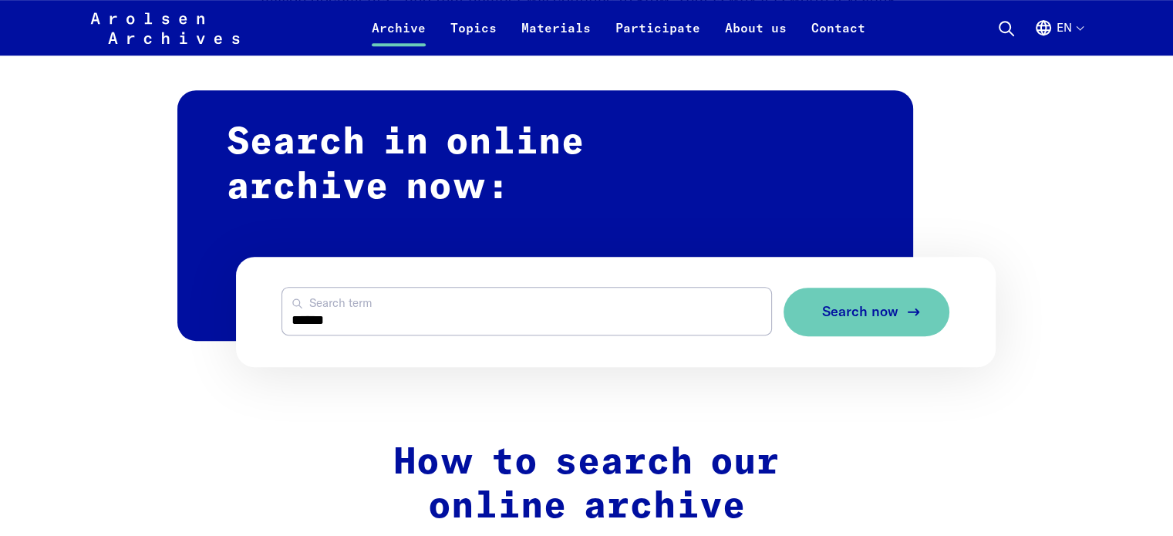
click at [898, 315] on button "Search now" at bounding box center [866, 312] width 166 height 49
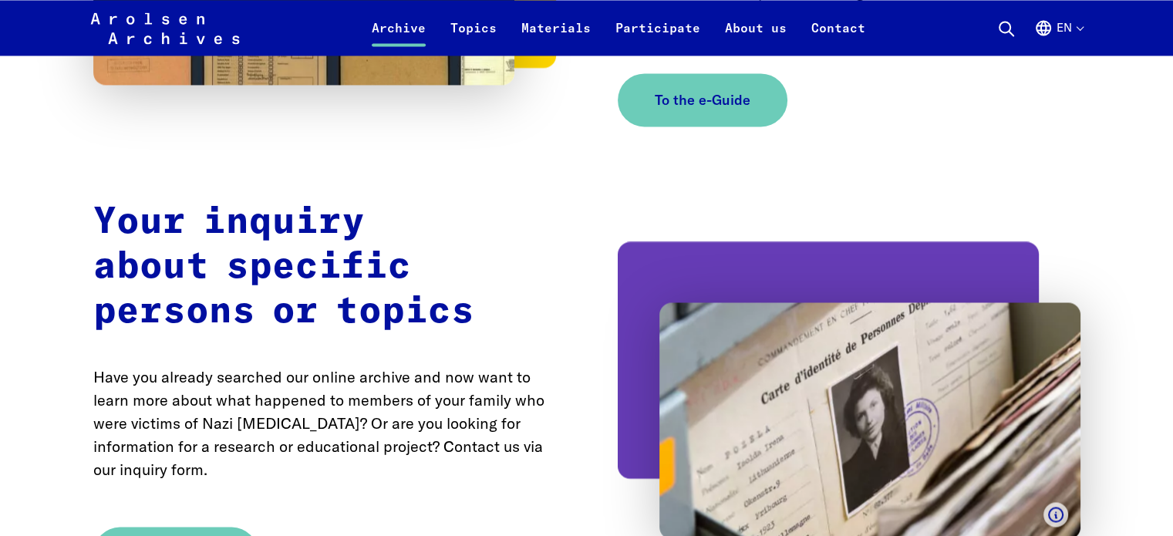
scroll to position [2698, 0]
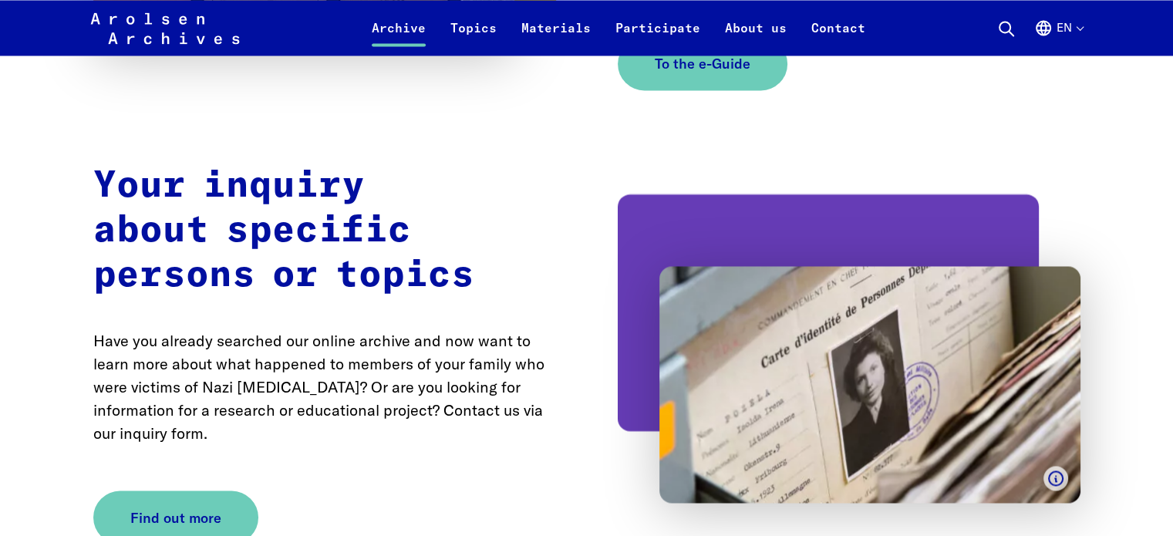
click at [1080, 30] on button "en" at bounding box center [1058, 37] width 49 height 37
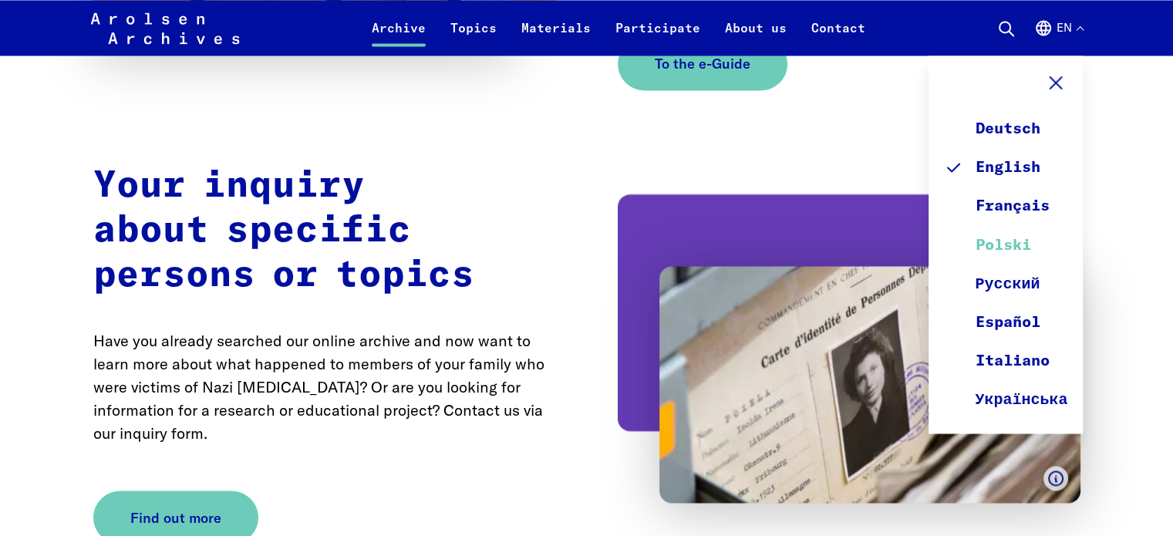
click at [1005, 237] on link "Polski" at bounding box center [1005, 244] width 123 height 39
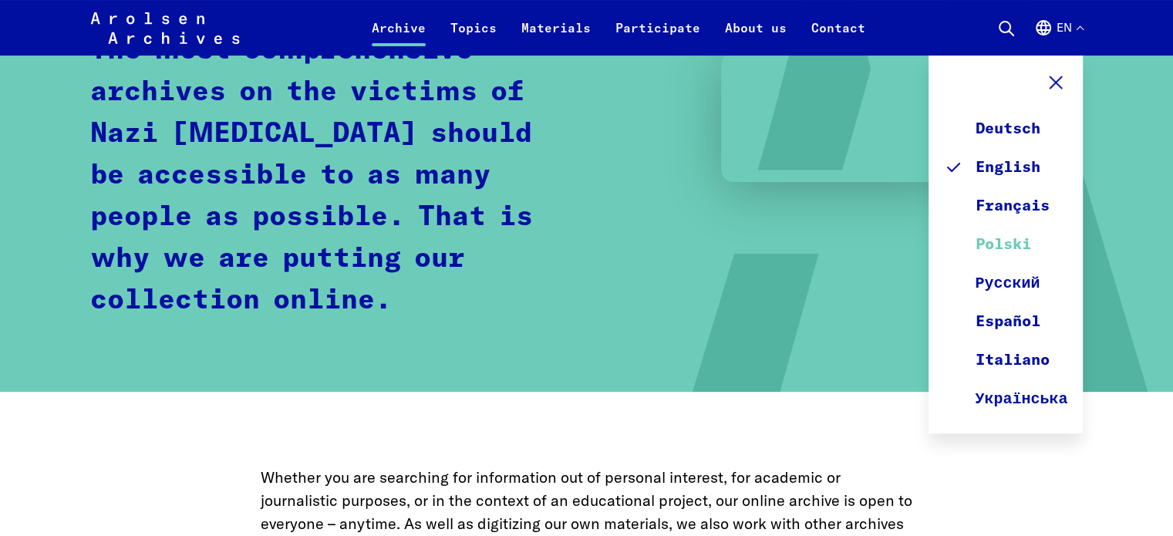
scroll to position [275, 0]
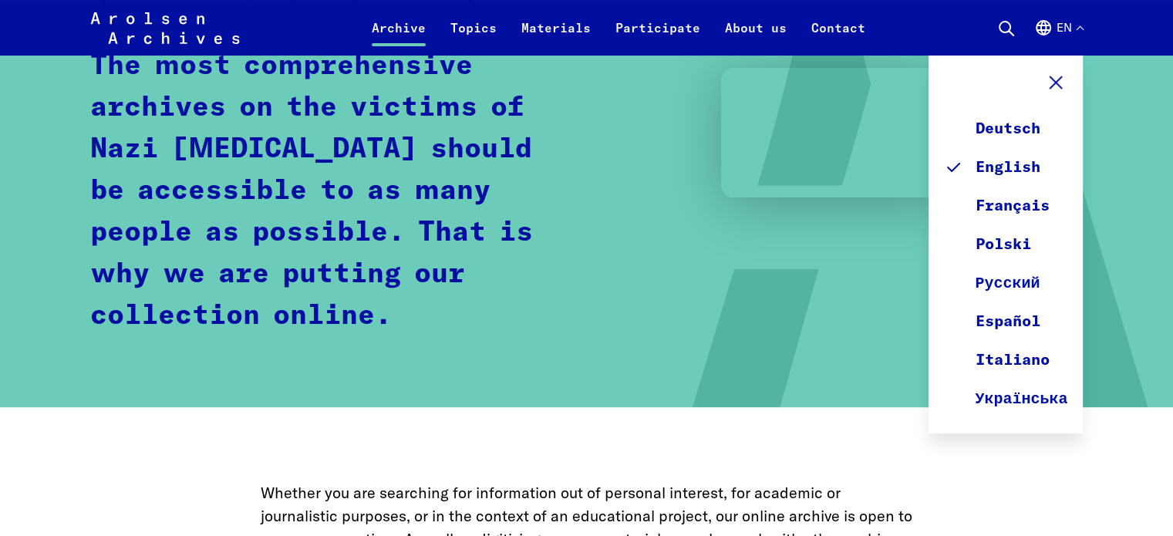
click at [1055, 76] on icon at bounding box center [1055, 82] width 23 height 23
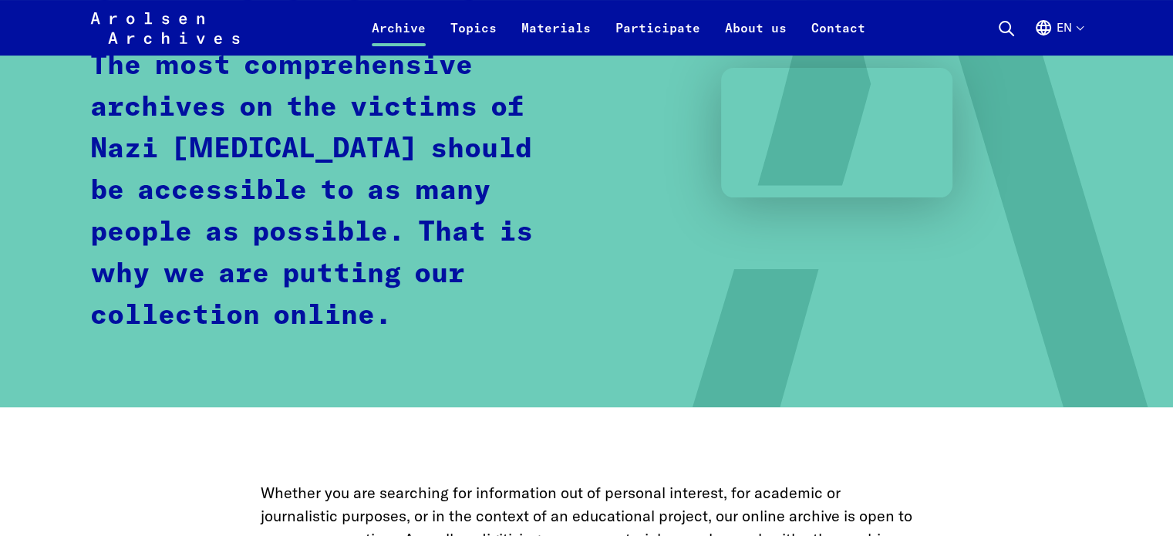
click at [1080, 30] on button "en" at bounding box center [1058, 37] width 49 height 37
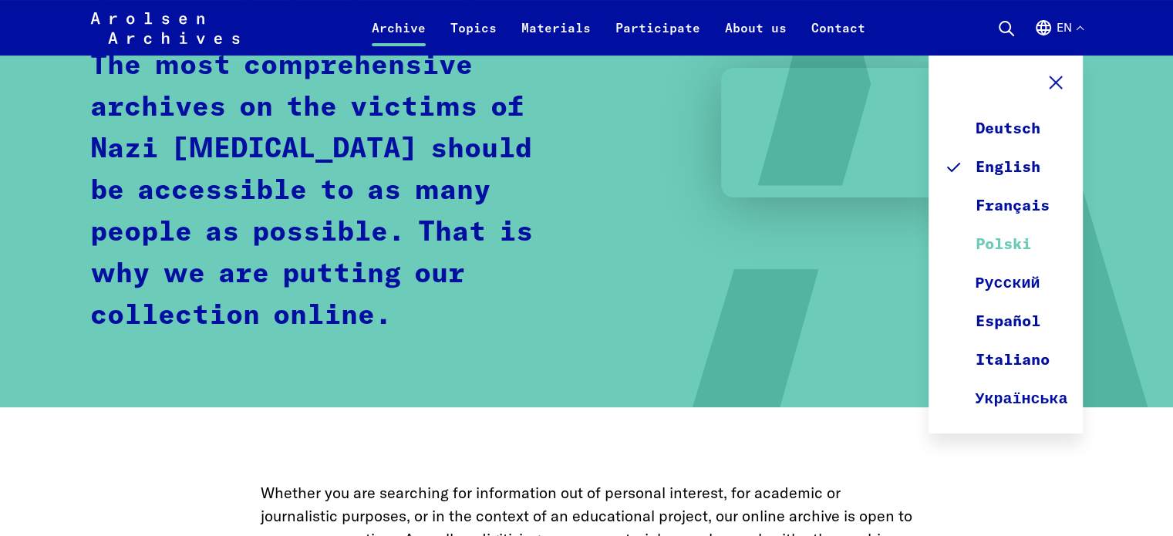
click at [1018, 238] on link "Polski" at bounding box center [1005, 244] width 123 height 39
